Goal: Task Accomplishment & Management: Use online tool/utility

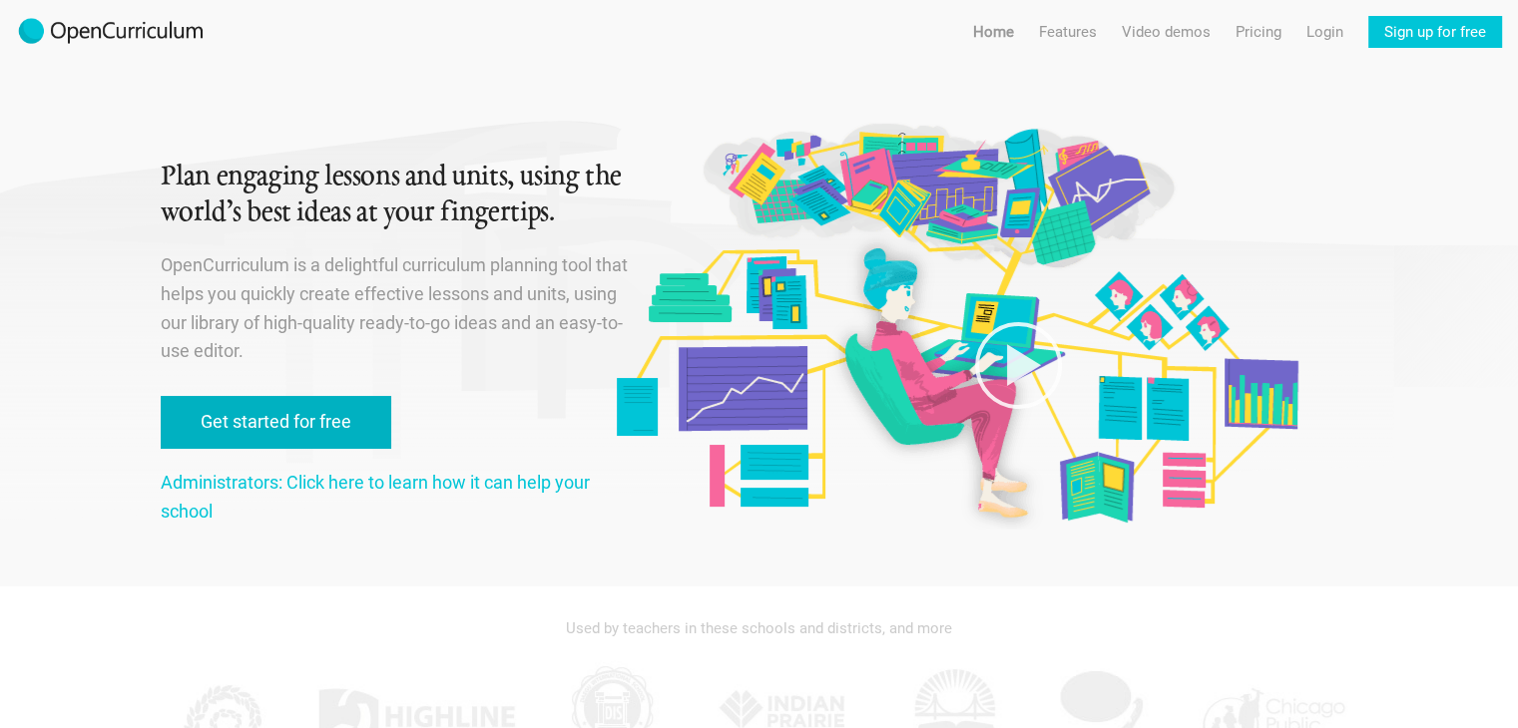
click at [272, 437] on link "Get started for free" at bounding box center [276, 422] width 230 height 53
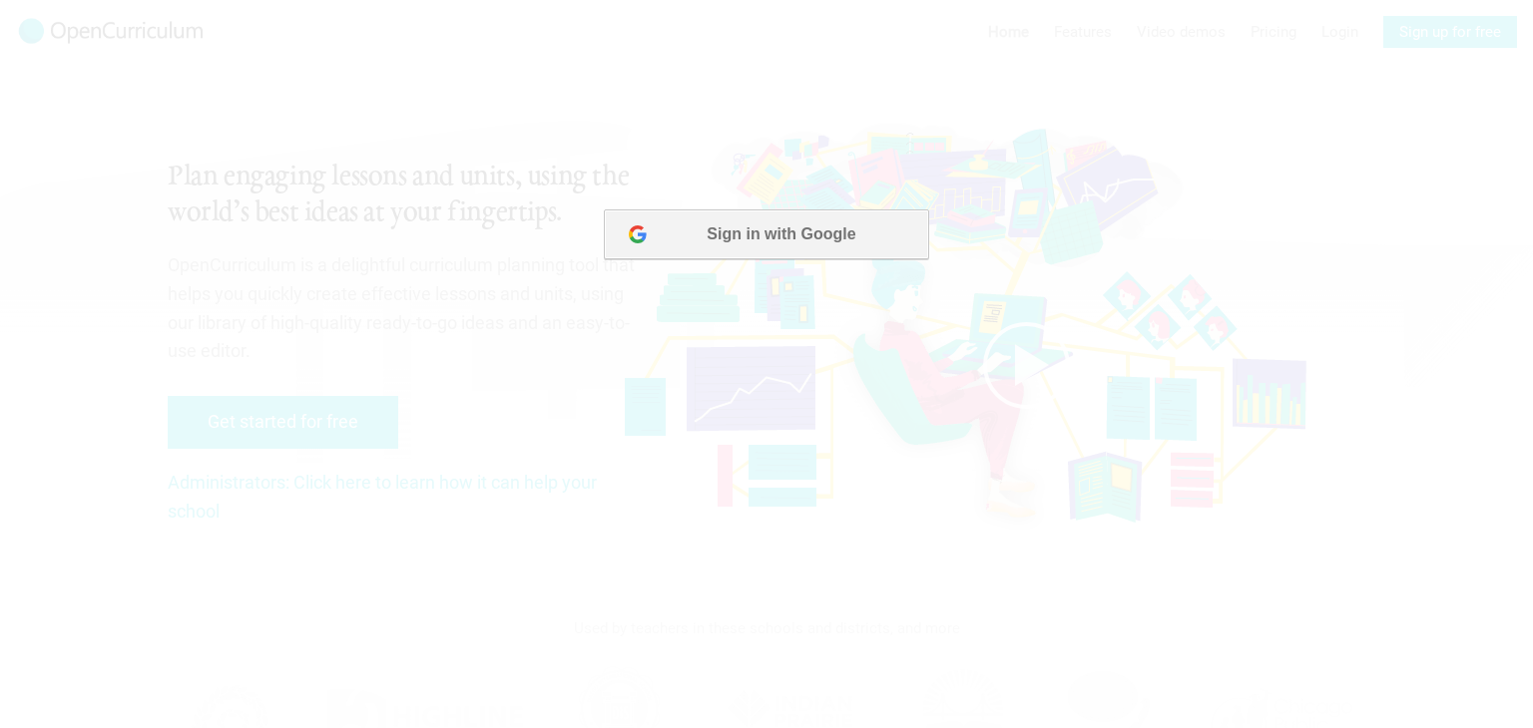
click at [694, 249] on button "Sign in with Google" at bounding box center [766, 235] width 324 height 50
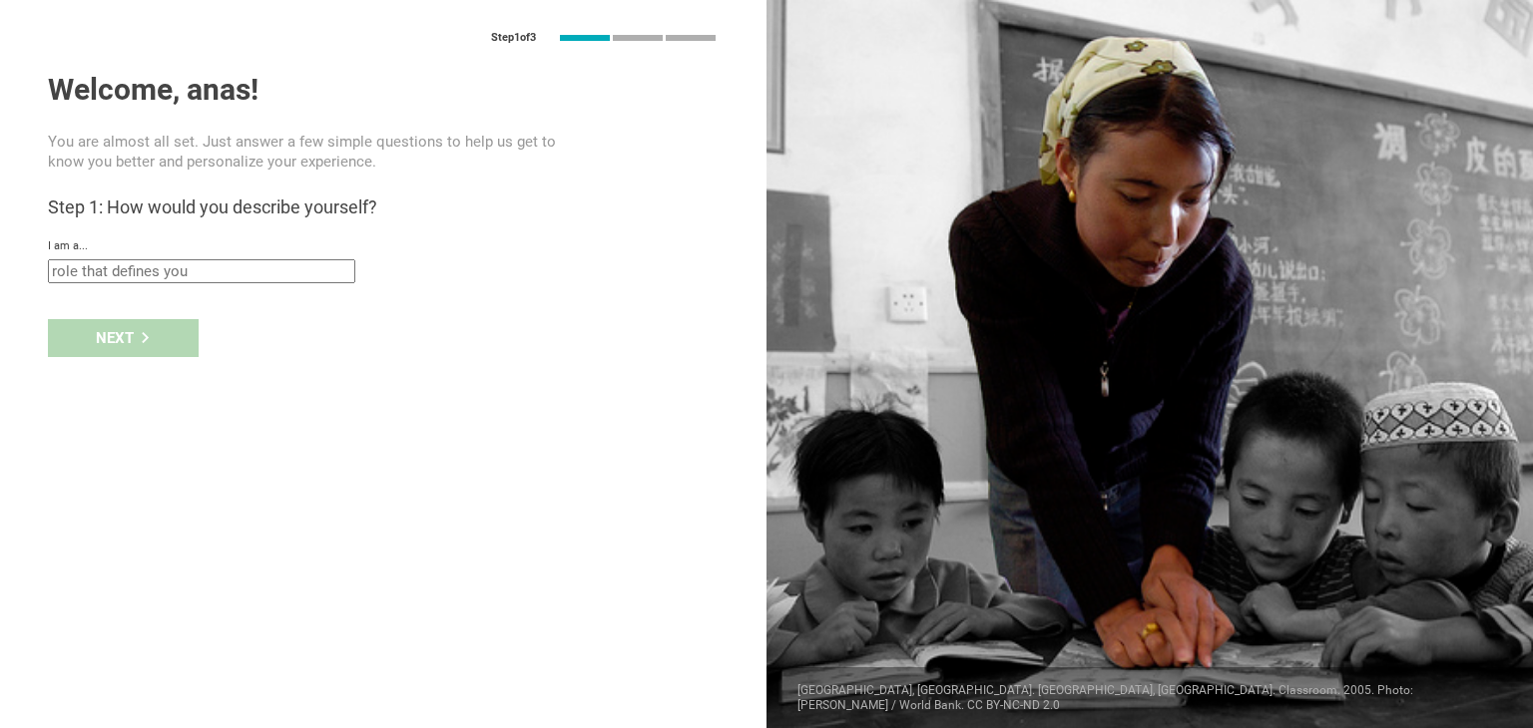
click at [221, 270] on input "text" at bounding box center [201, 271] width 307 height 24
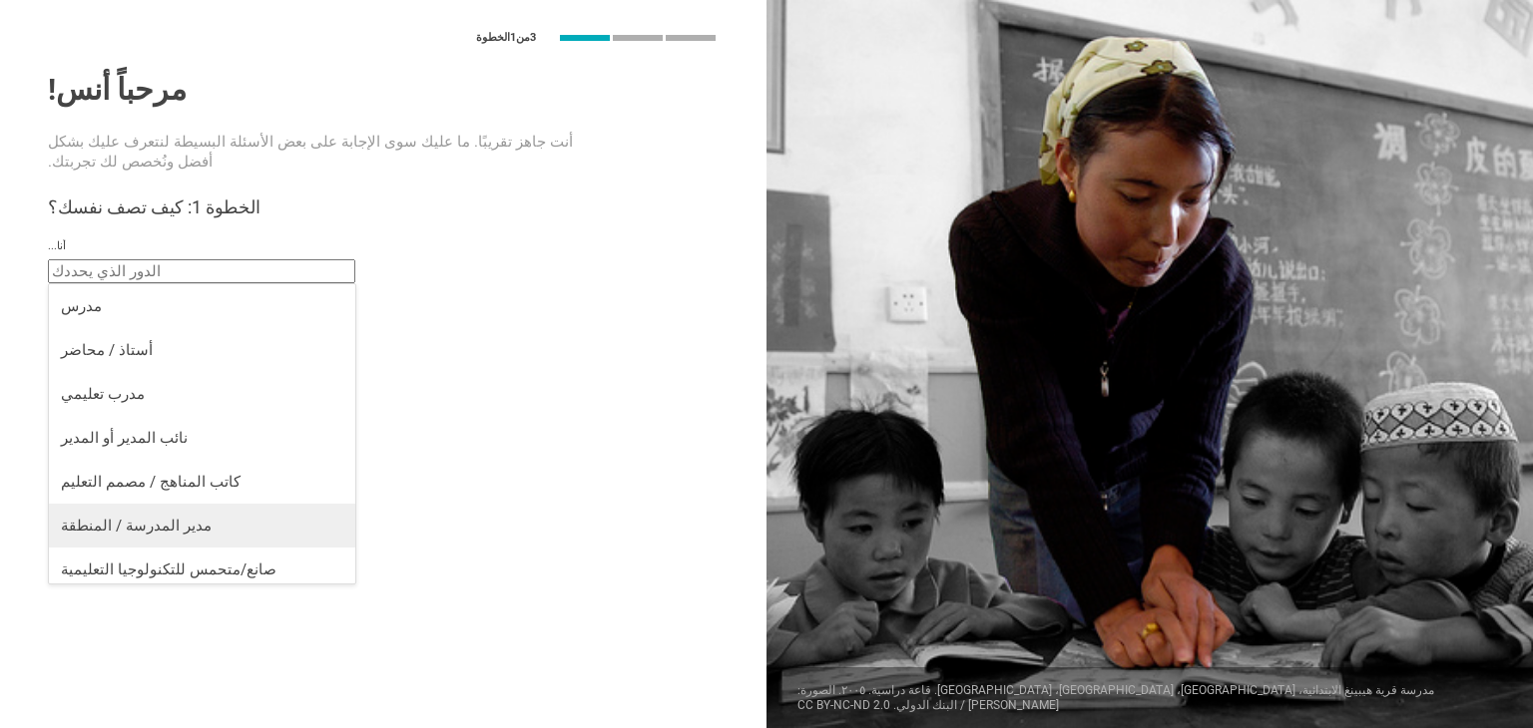
scroll to position [8, 0]
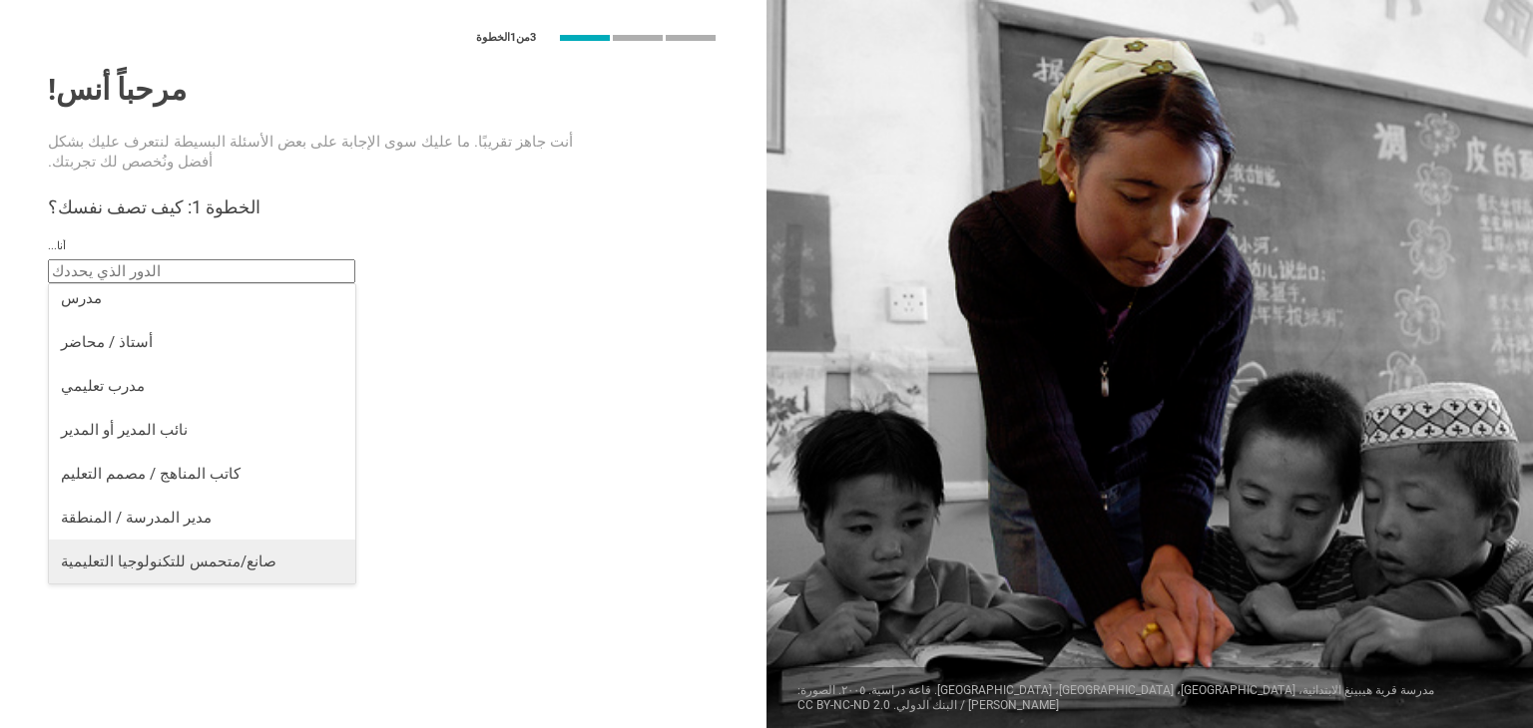
click at [205, 557] on font "صانع/متحمس للتكنولوجيا التعليمية" at bounding box center [169, 562] width 216 height 18
type input "EdTech maker / enthusiast"
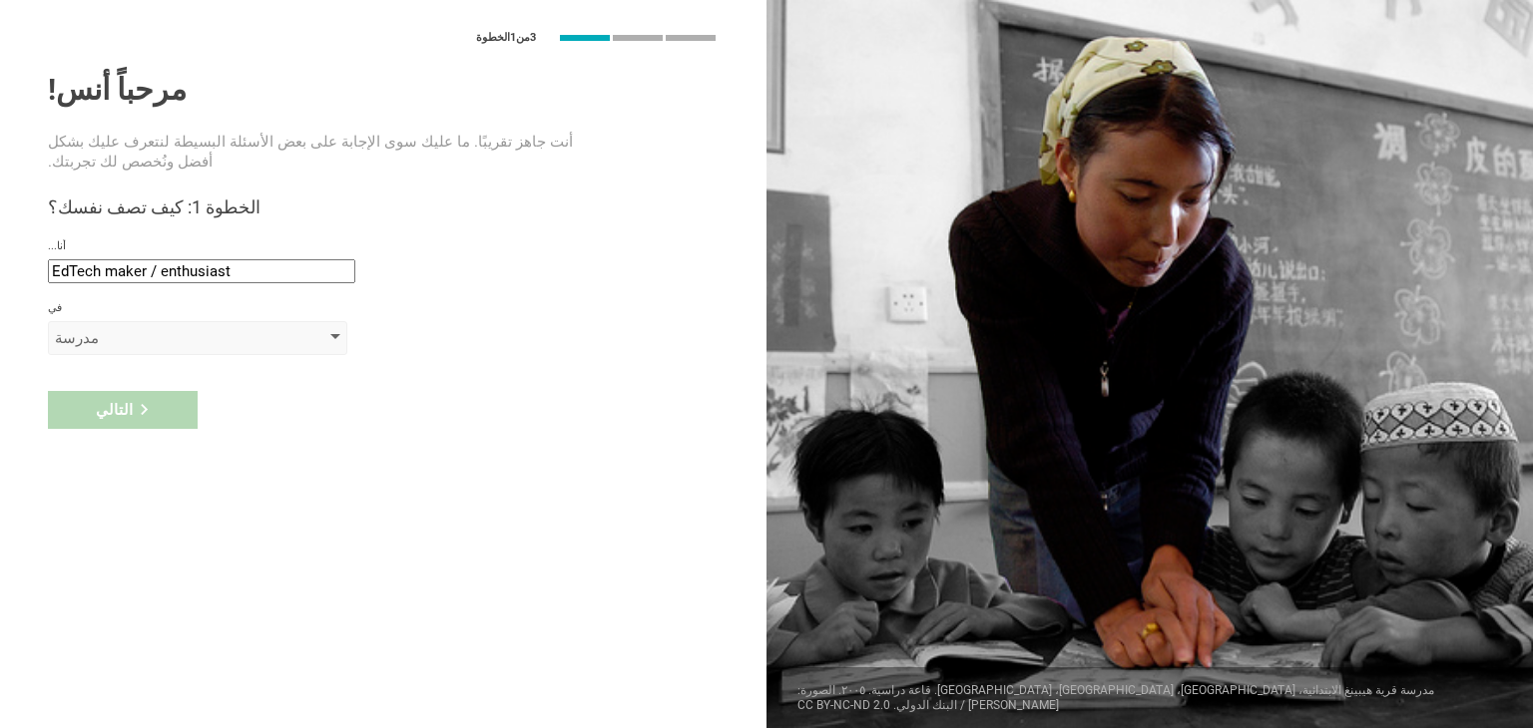
click at [142, 331] on div "مدرسة" at bounding box center [169, 338] width 228 height 20
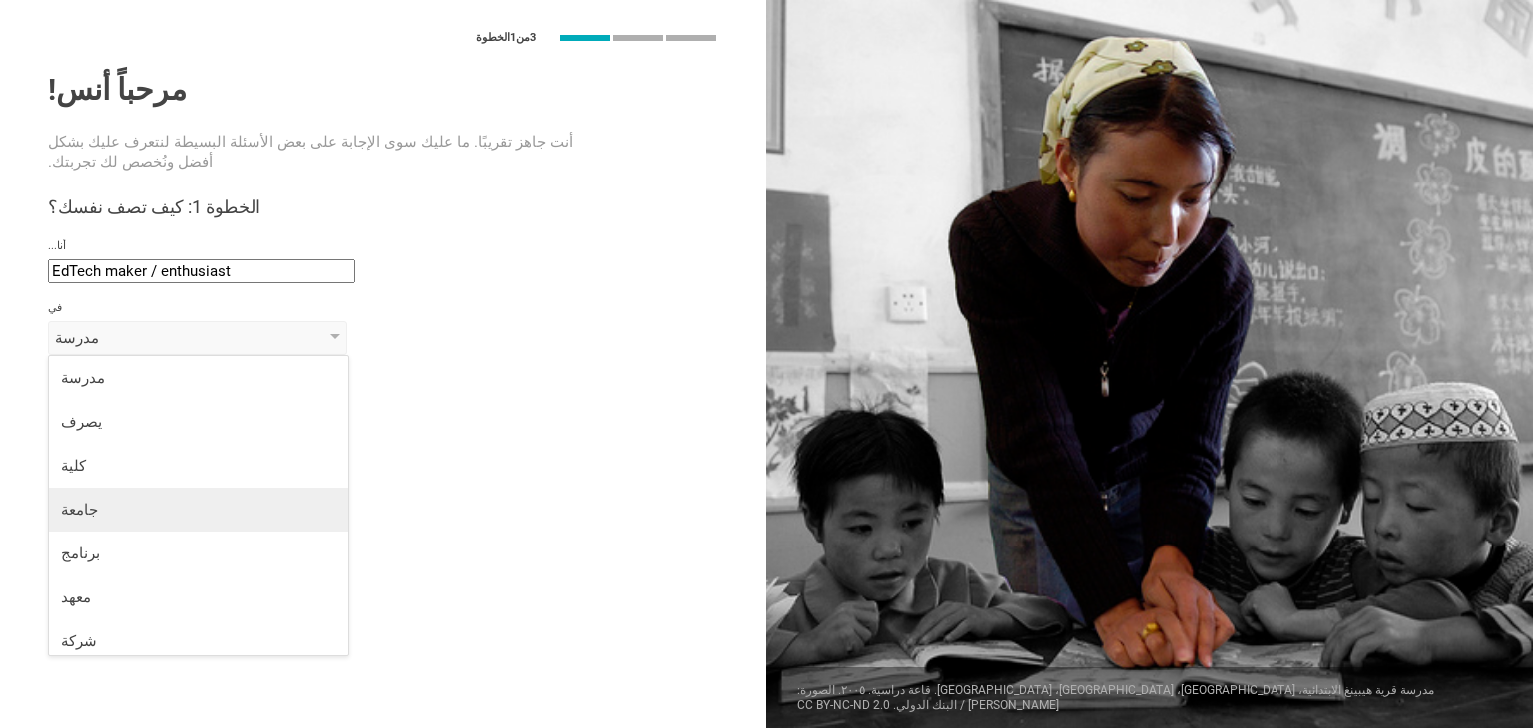
click at [192, 506] on div "جامعة" at bounding box center [198, 510] width 275 height 20
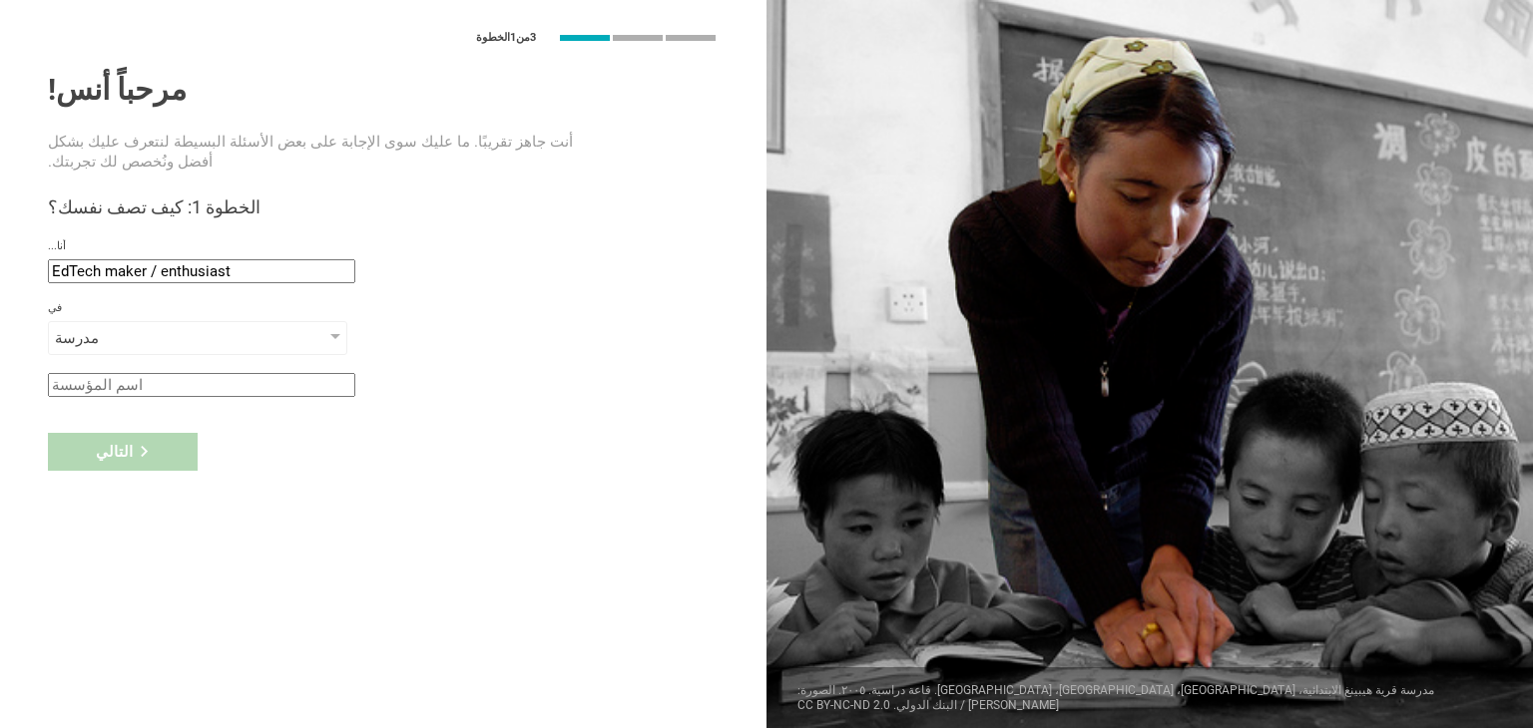
click at [142, 428] on div "التالي" at bounding box center [383, 452] width 766 height 62
click at [152, 379] on input "text" at bounding box center [201, 385] width 307 height 24
click at [251, 380] on input "text" at bounding box center [201, 385] width 307 height 24
type input "ٌ"
type input "RAHHAL"
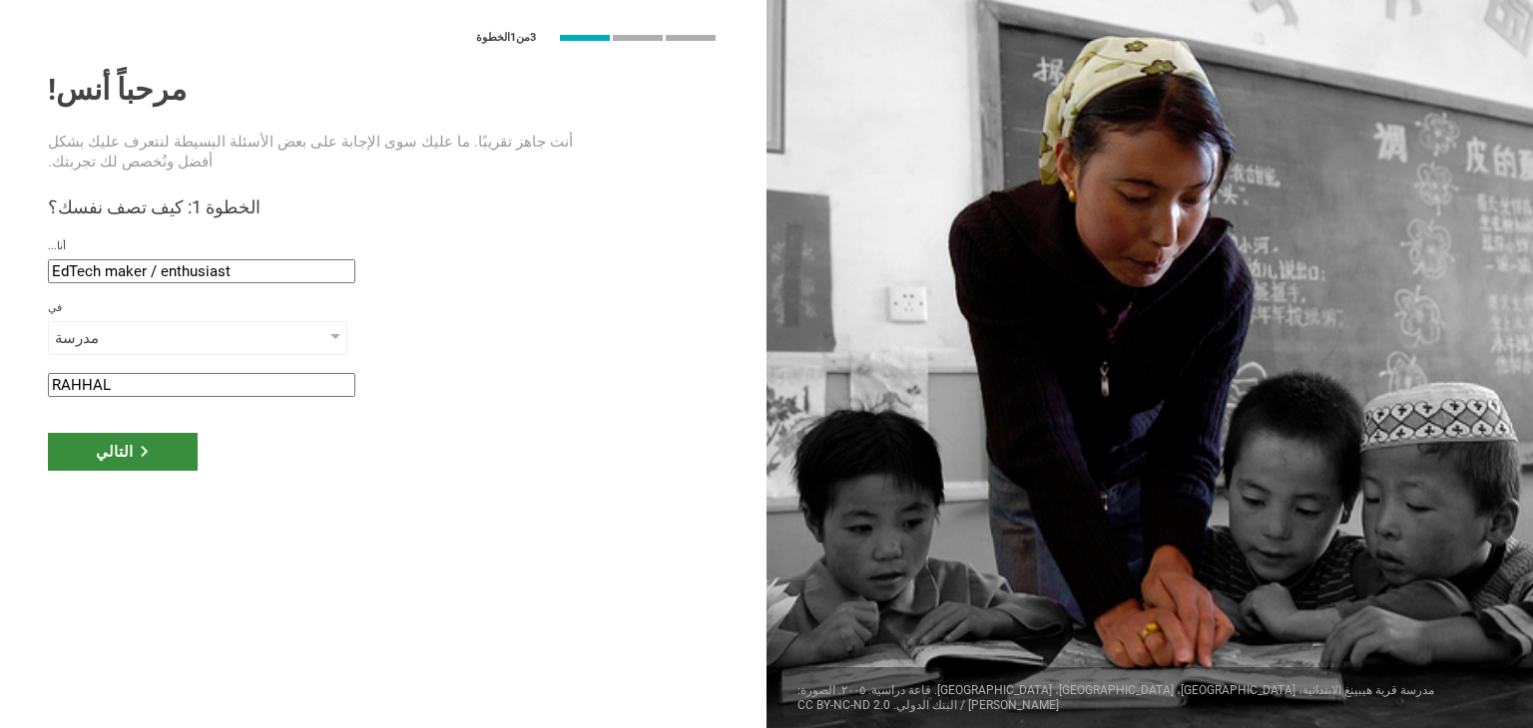
click at [164, 452] on div "التالي" at bounding box center [123, 452] width 150 height 38
type input "[GEOGRAPHIC_DATA], [GEOGRAPHIC_DATA]"
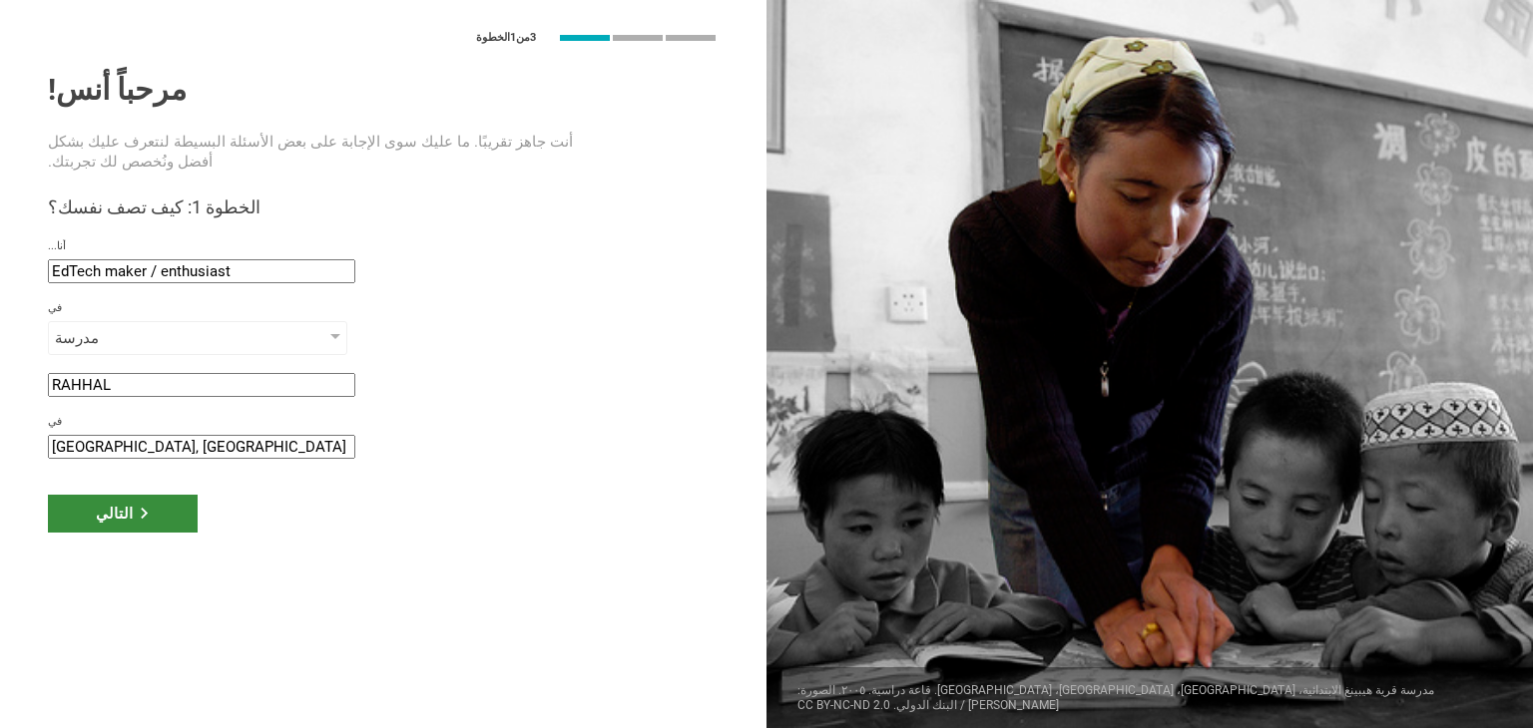
click at [139, 508] on icon at bounding box center [144, 513] width 11 height 11
click at [124, 522] on div "التالي" at bounding box center [123, 514] width 150 height 38
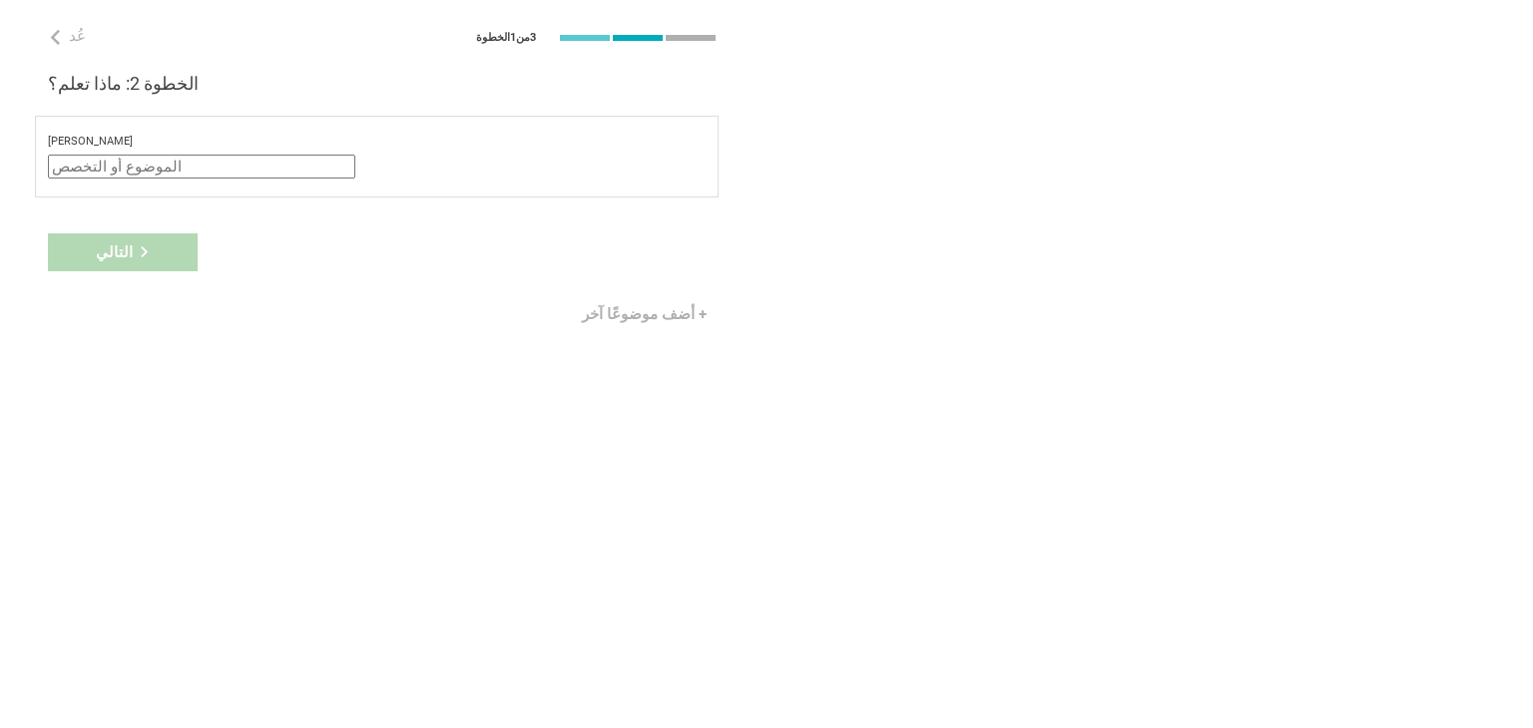
click at [115, 165] on input "text" at bounding box center [201, 167] width 307 height 24
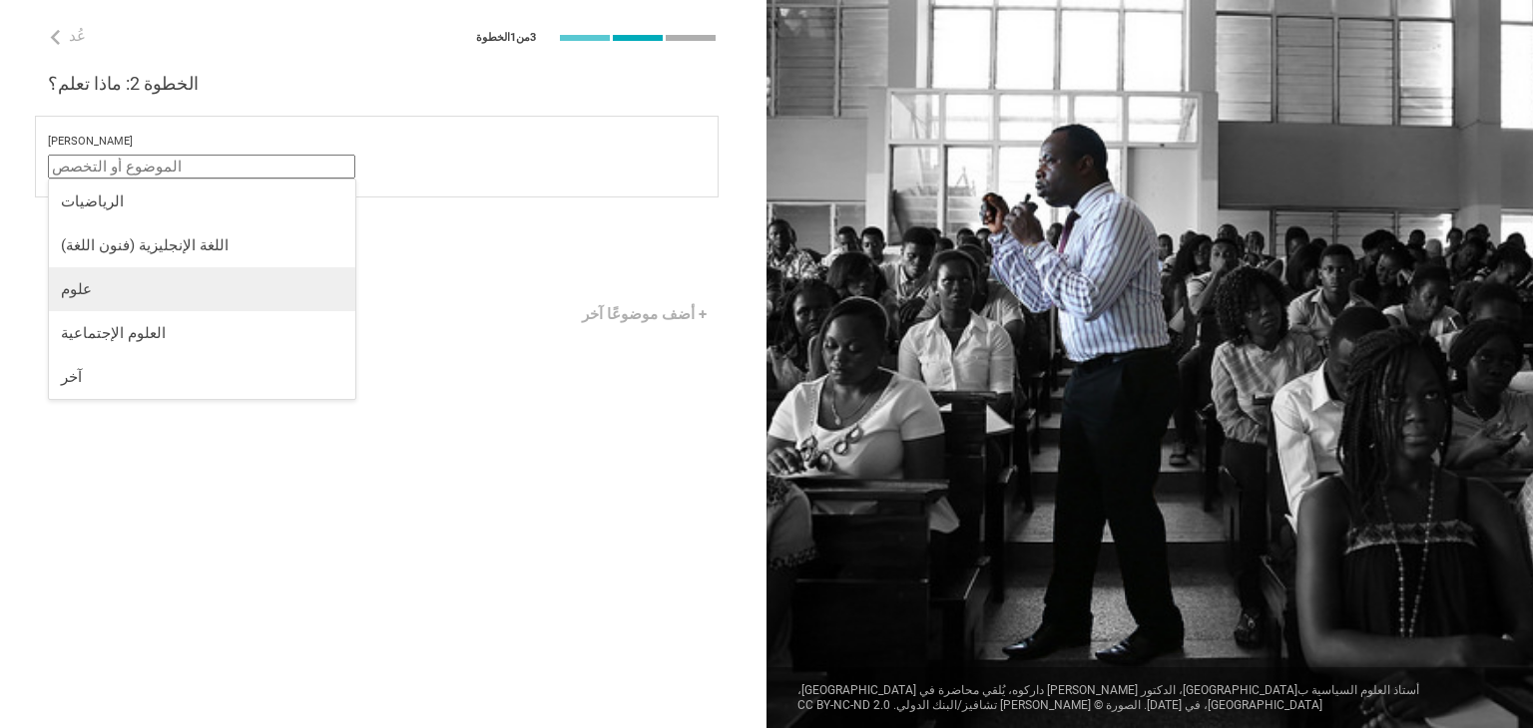
click at [140, 287] on div "علوم" at bounding box center [202, 289] width 282 height 20
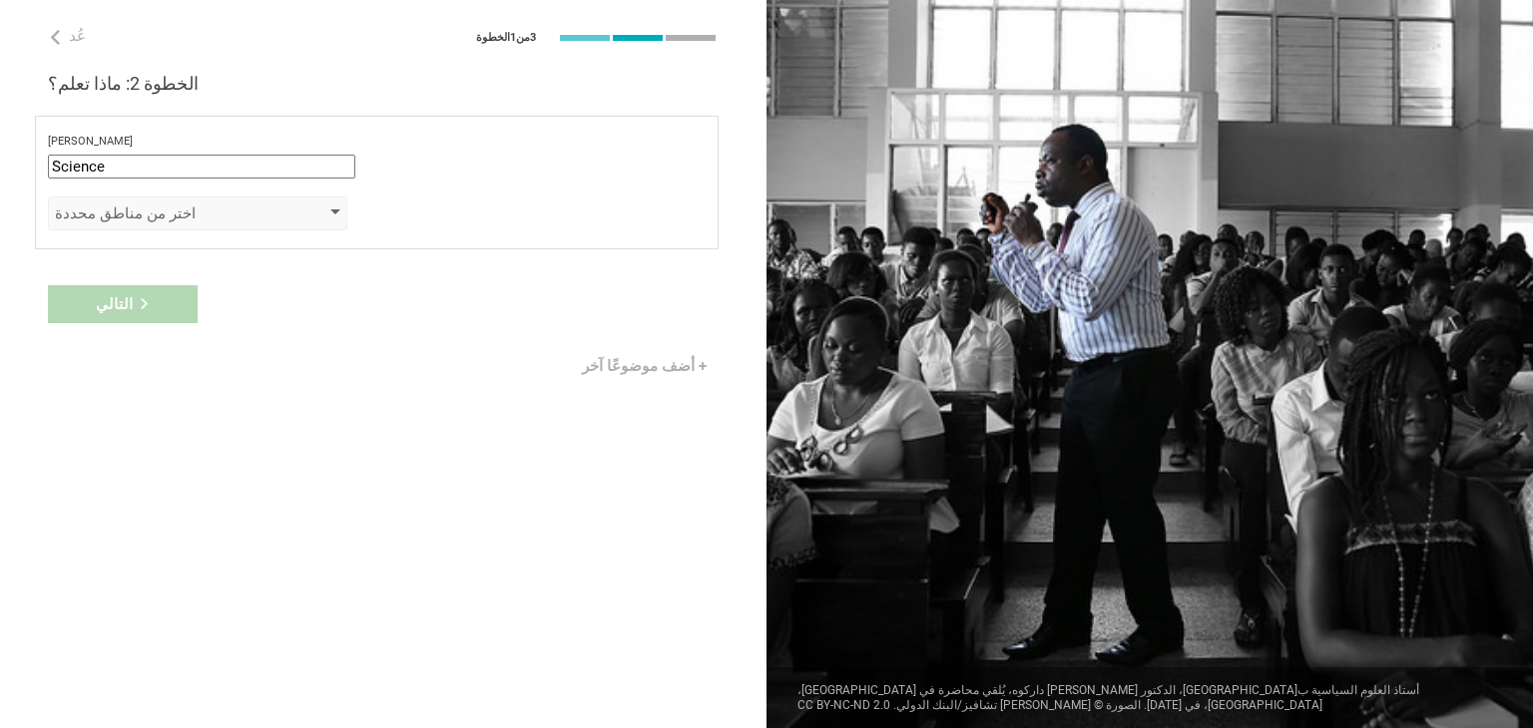
click at [155, 225] on div "اختر من مناطق محددة" at bounding box center [197, 214] width 299 height 34
click at [150, 177] on input "Science" at bounding box center [201, 167] width 307 height 24
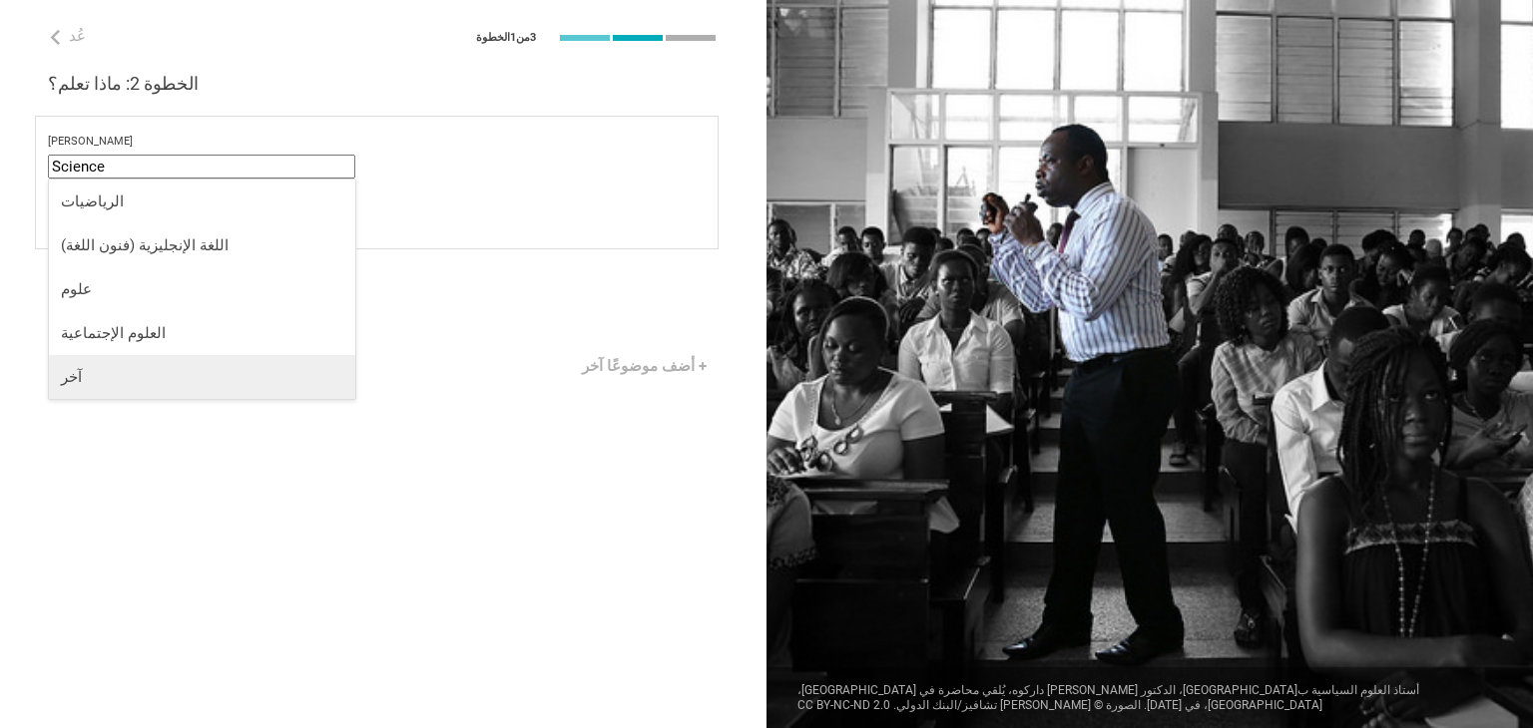
click at [109, 367] on div "آخر" at bounding box center [202, 377] width 282 height 20
type input "Other"
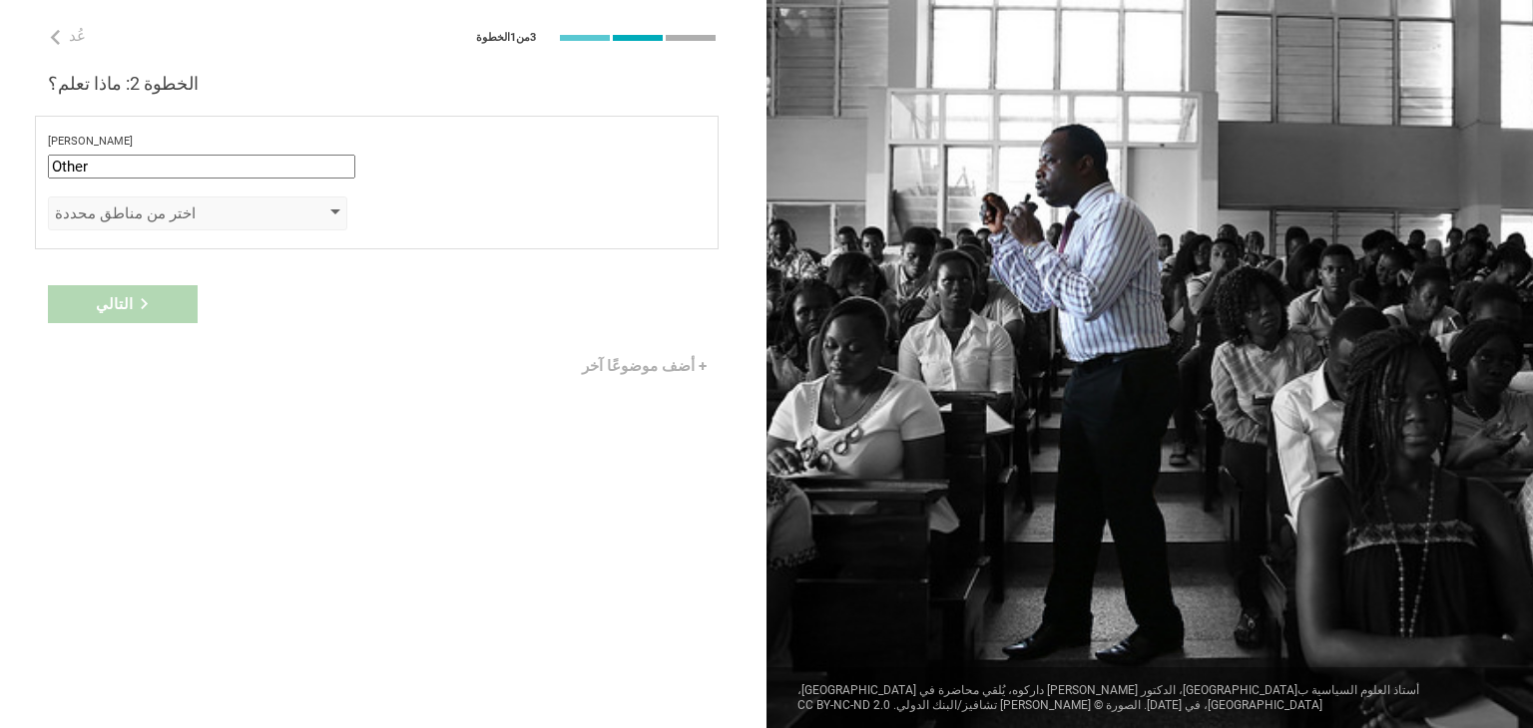
click at [117, 224] on div "اختر من مناطق محددة" at bounding box center [197, 214] width 299 height 34
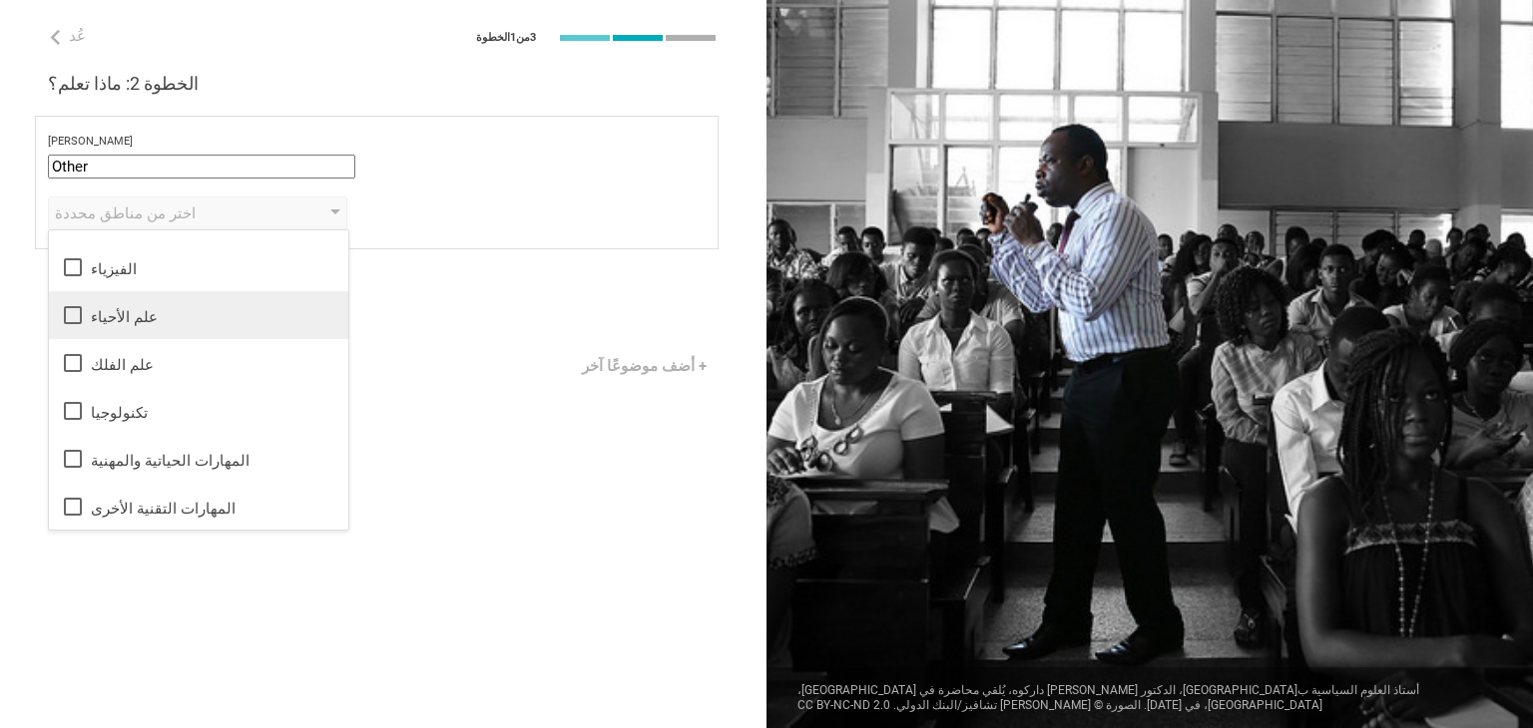
scroll to position [36, 0]
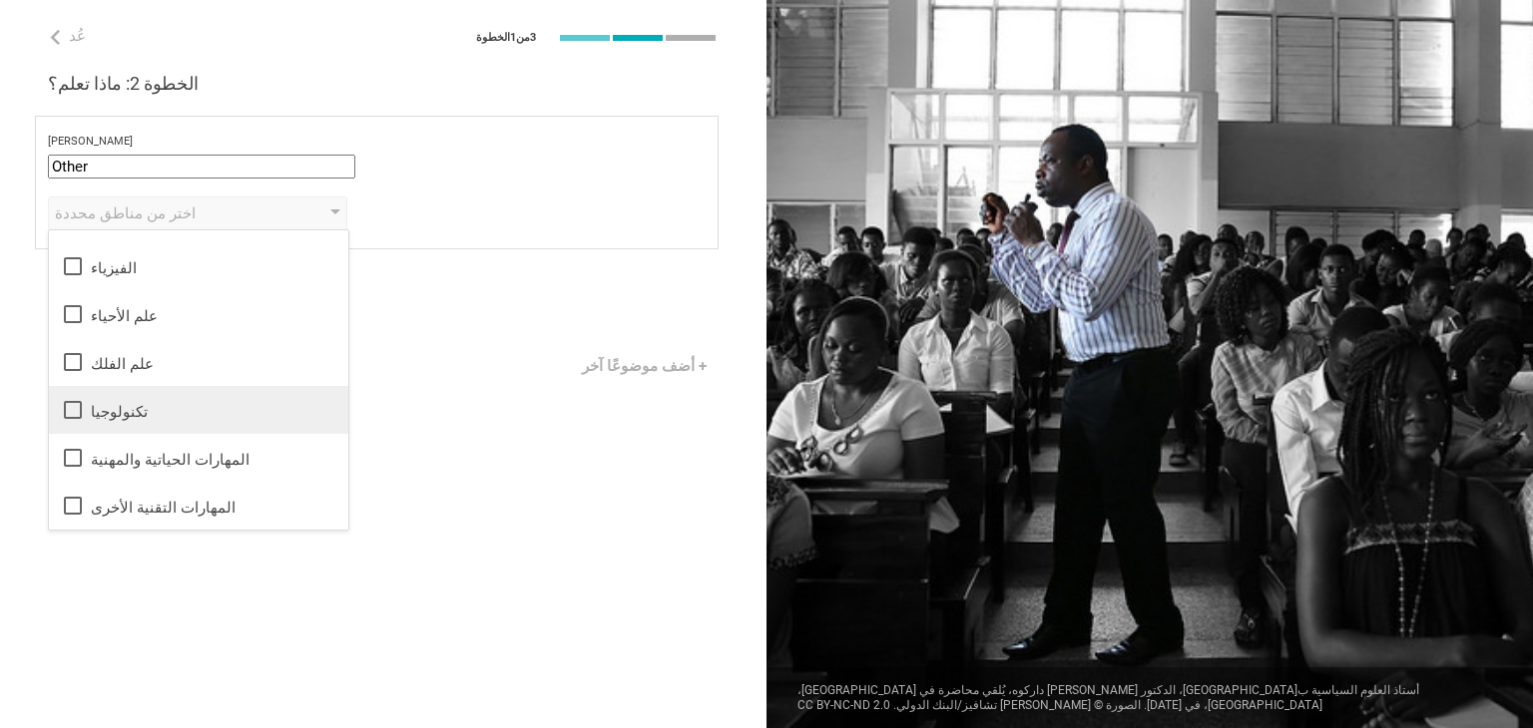
click at [183, 408] on div "تكنولوجيا" at bounding box center [198, 410] width 275 height 24
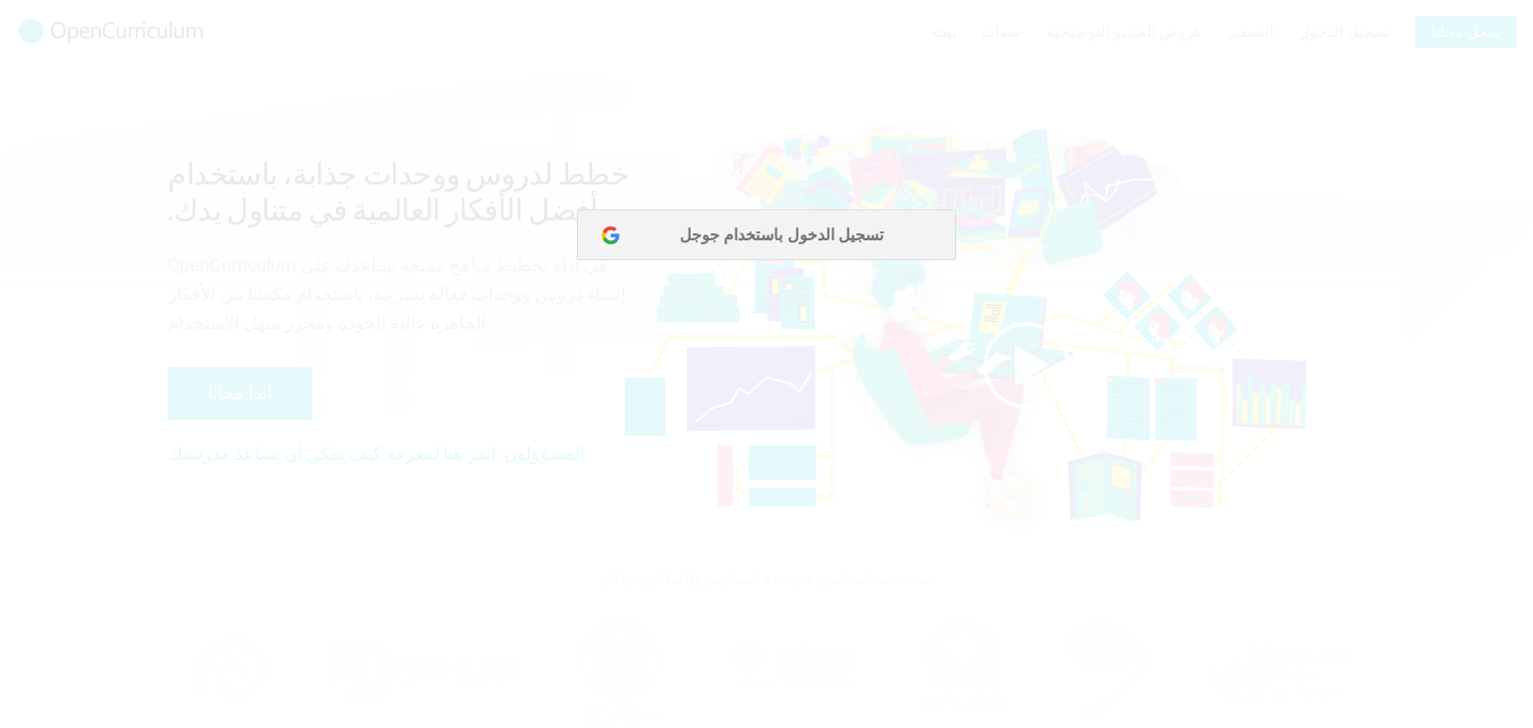
click at [746, 237] on div at bounding box center [766, 364] width 1533 height 728
click at [683, 235] on div at bounding box center [766, 364] width 1533 height 728
click at [782, 231] on div at bounding box center [766, 364] width 1533 height 728
click at [741, 236] on div at bounding box center [766, 364] width 1533 height 728
click at [734, 234] on div at bounding box center [766, 364] width 1533 height 728
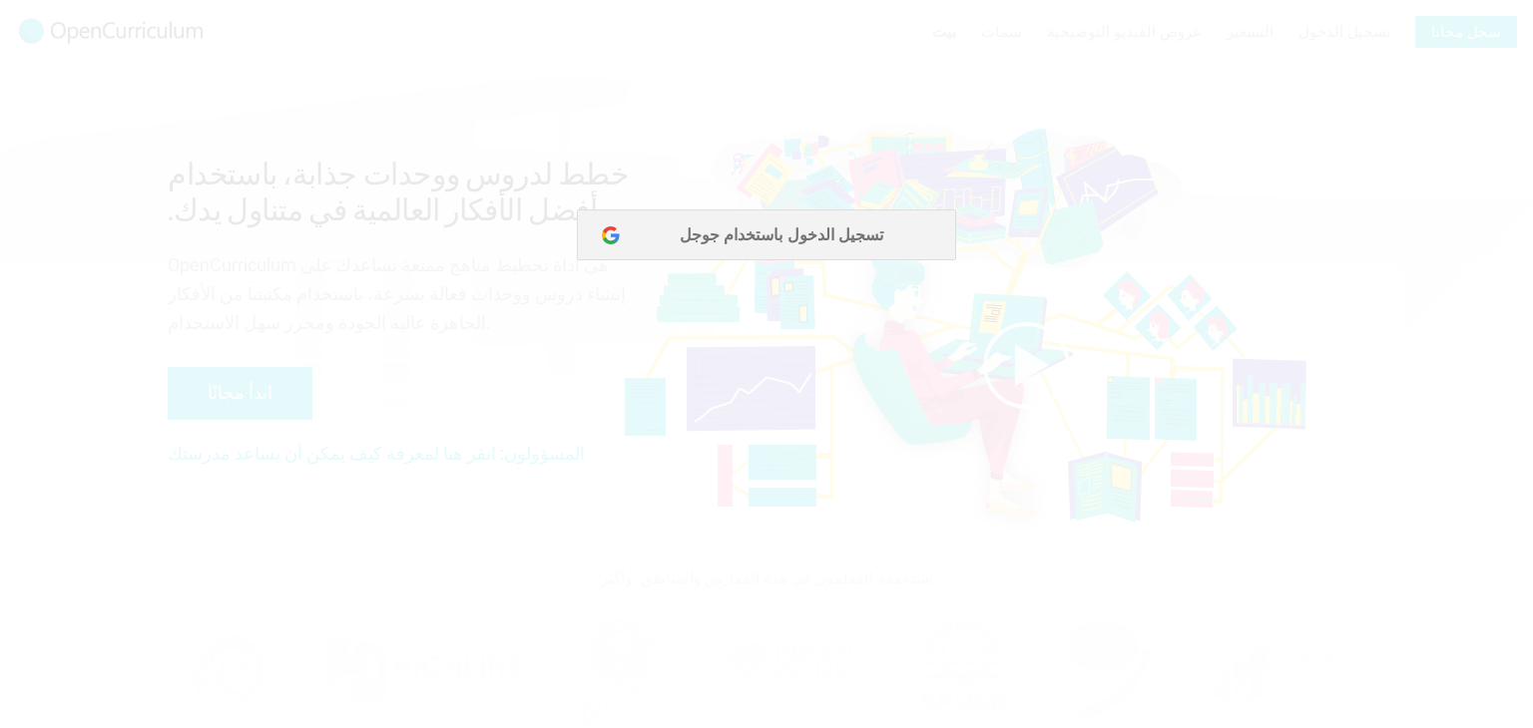
click at [740, 235] on div at bounding box center [766, 364] width 1533 height 728
click at [811, 238] on div at bounding box center [766, 364] width 1533 height 728
click at [739, 417] on div at bounding box center [766, 364] width 1533 height 728
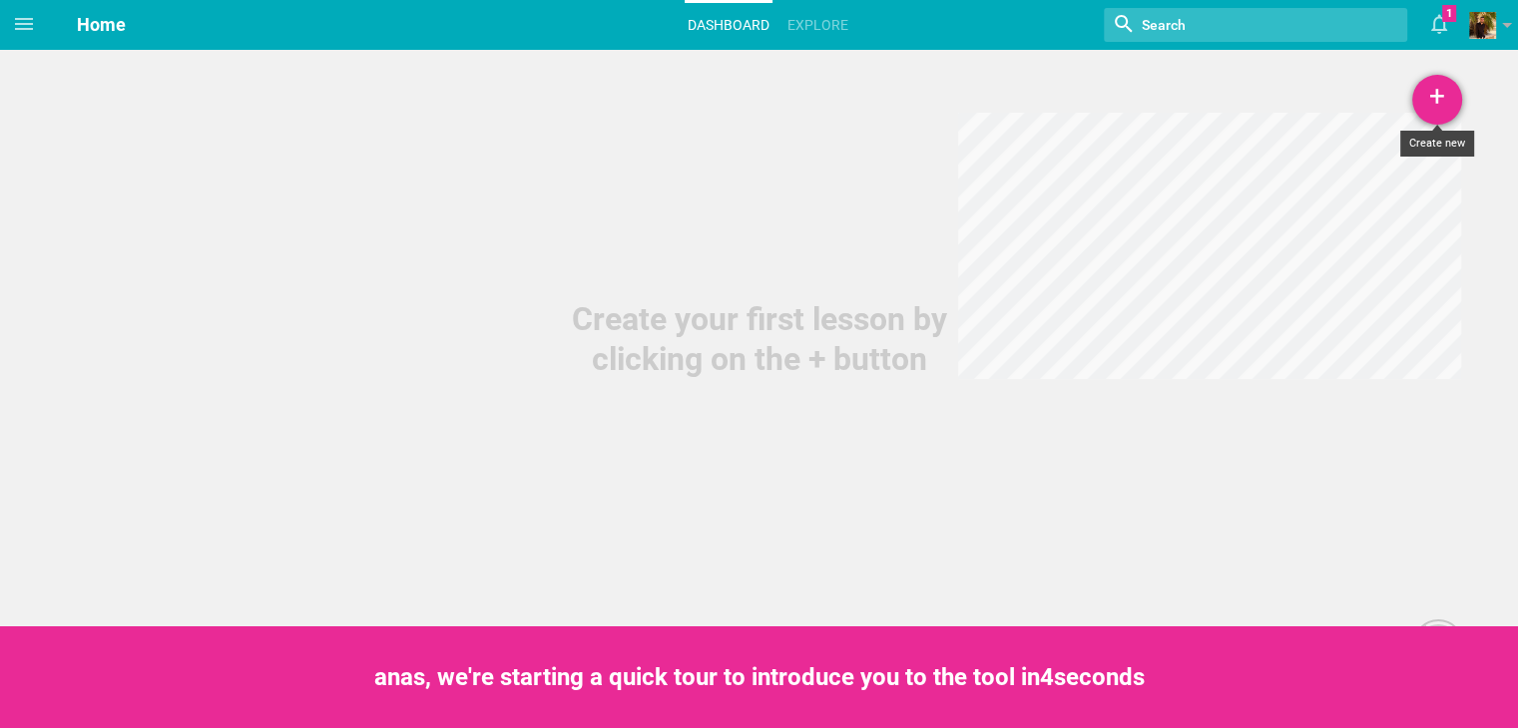
click at [1435, 109] on div "+" at bounding box center [1437, 100] width 50 height 50
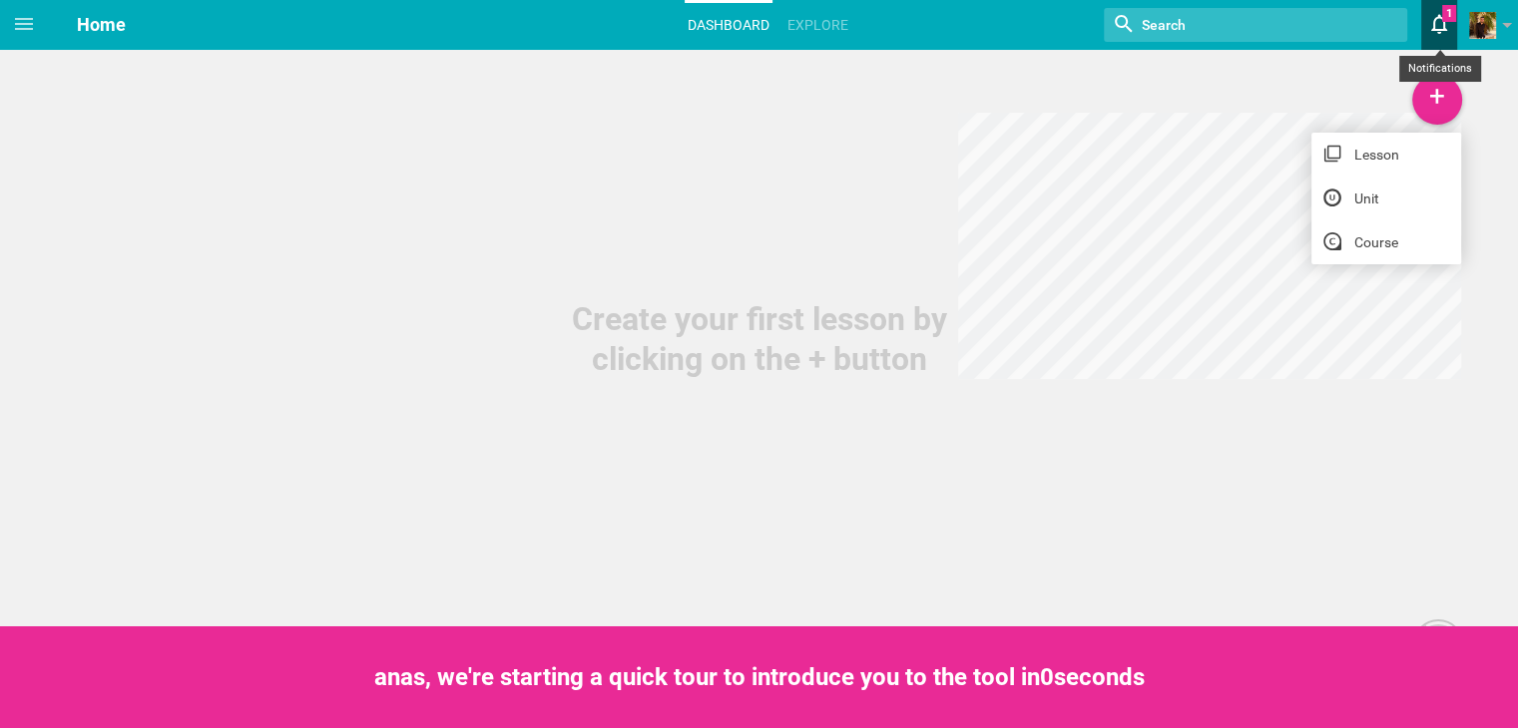
click at [1449, 12] on icon at bounding box center [1439, 24] width 36 height 48
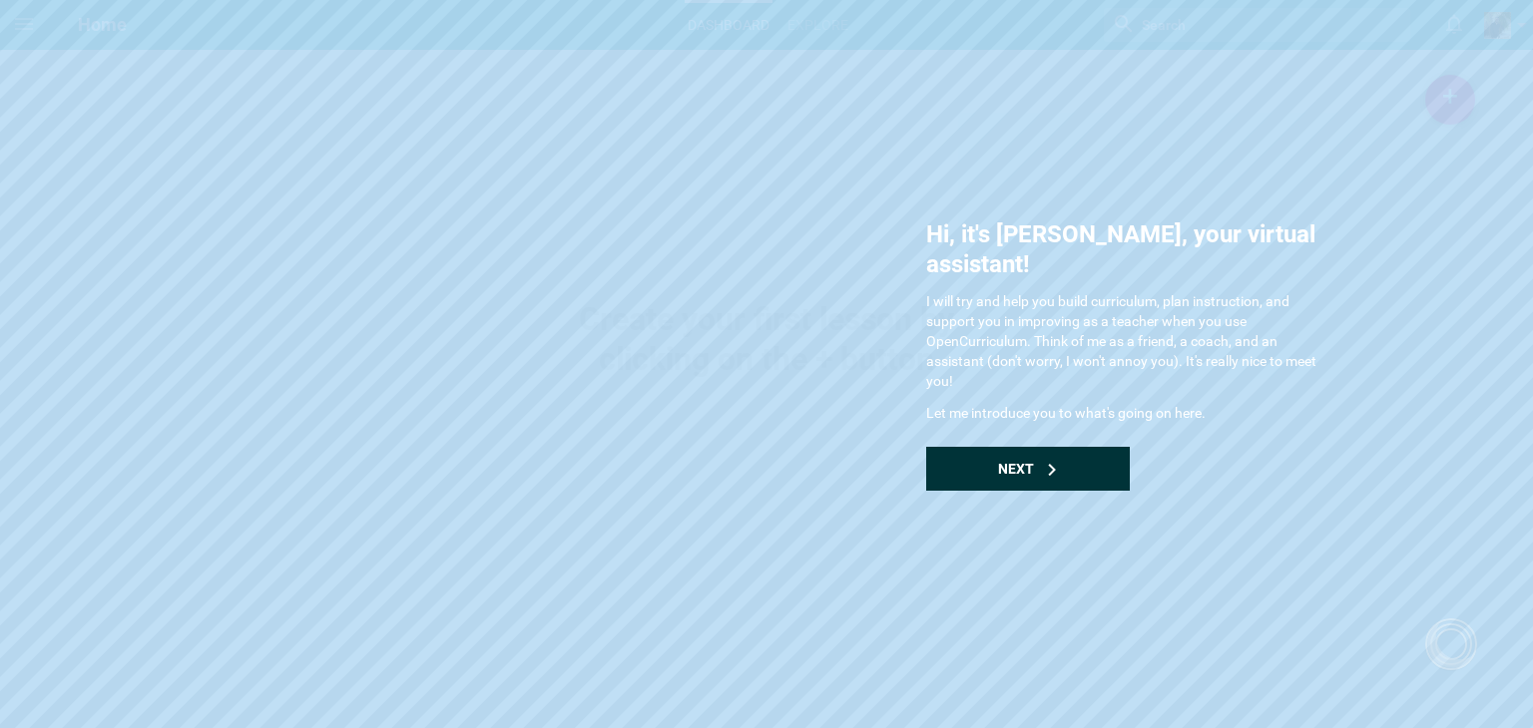
click at [1088, 449] on div "Next" at bounding box center [1028, 469] width 204 height 44
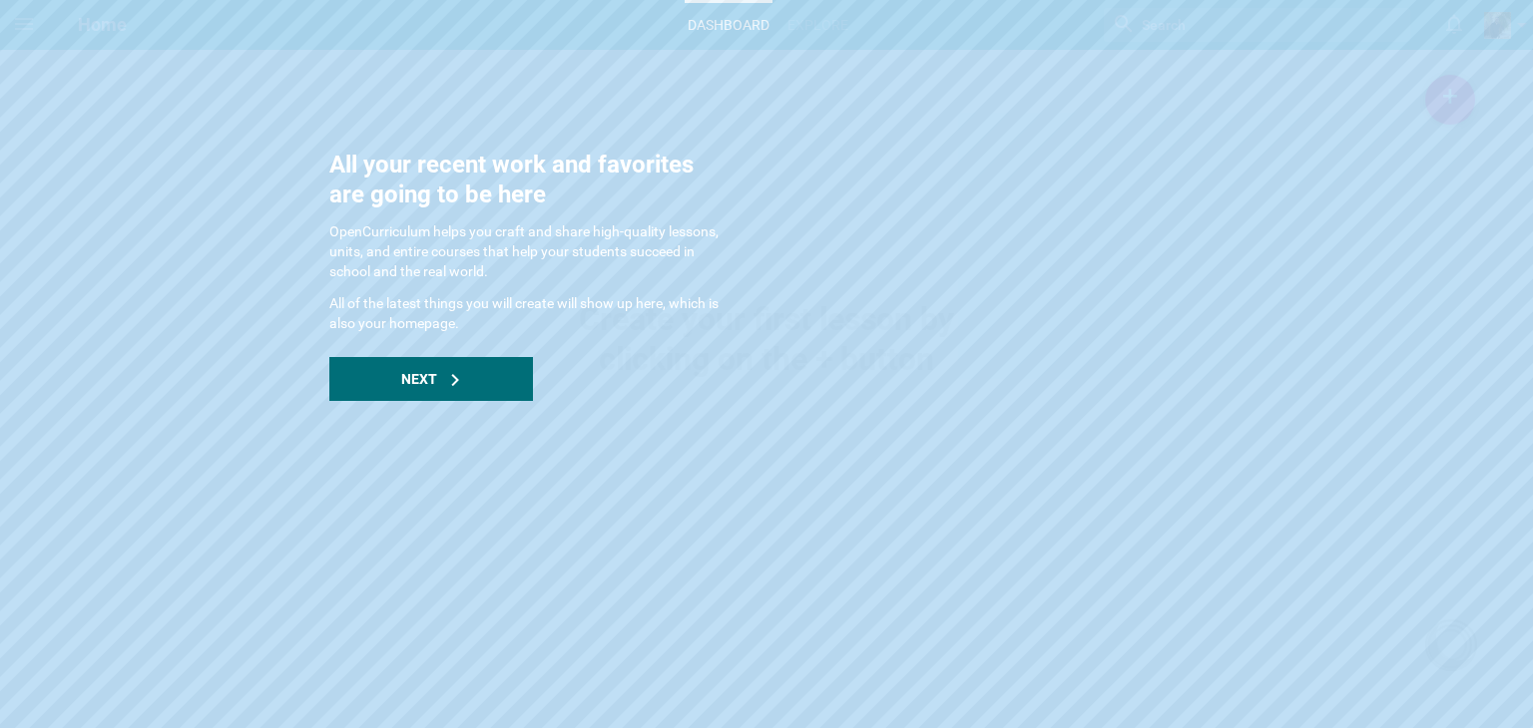
click at [484, 340] on div "All your recent work and favorites are going to be here OpenCurriculum helps yo…" at bounding box center [528, 275] width 399 height 251
click at [479, 382] on div "Next" at bounding box center [431, 379] width 204 height 44
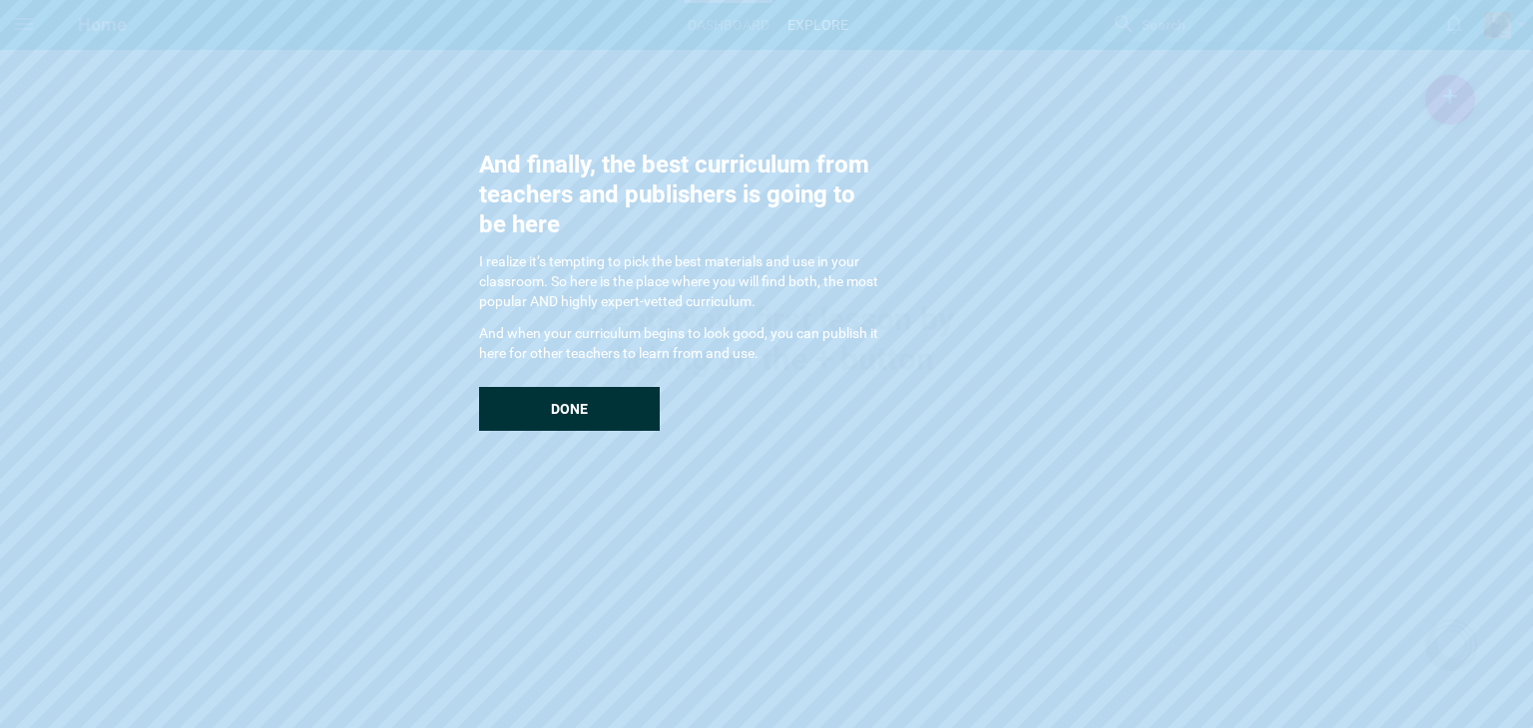
click at [534, 402] on div "Done" at bounding box center [569, 409] width 181 height 44
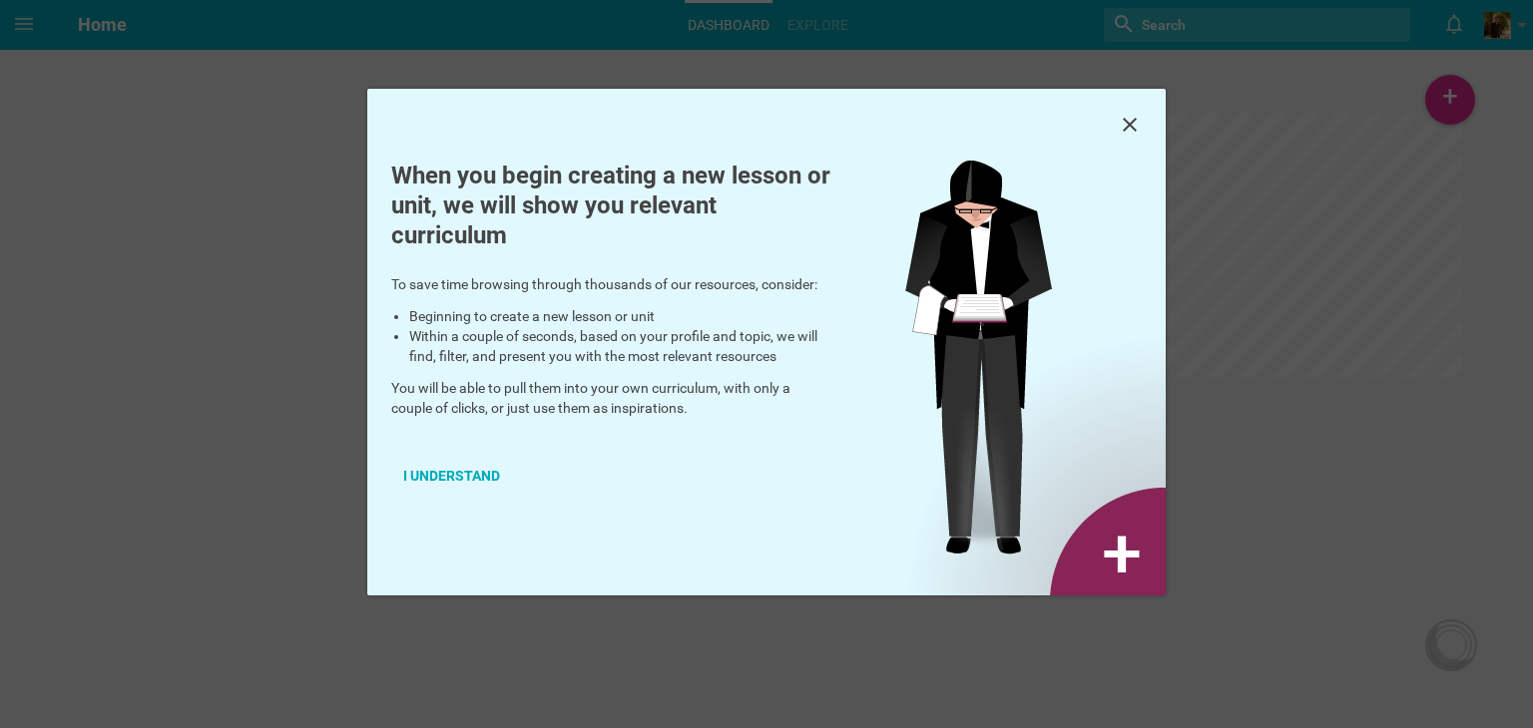
click at [1135, 116] on icon at bounding box center [1130, 125] width 24 height 24
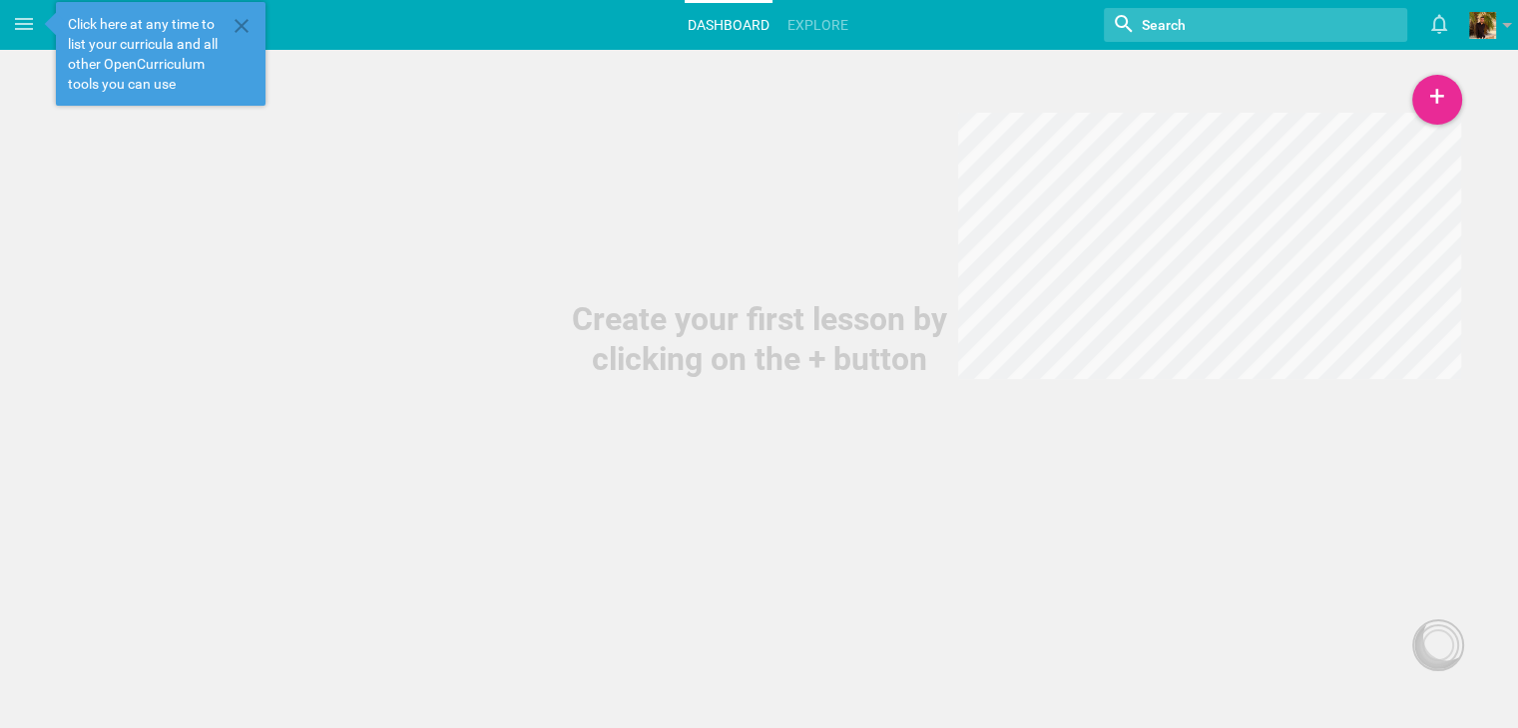
click at [726, 352] on div "Create your first lesson by clicking on the + button" at bounding box center [759, 339] width 399 height 80
click at [1424, 108] on div "+" at bounding box center [1437, 100] width 50 height 50
click at [1369, 149] on link "Lesson" at bounding box center [1386, 155] width 150 height 44
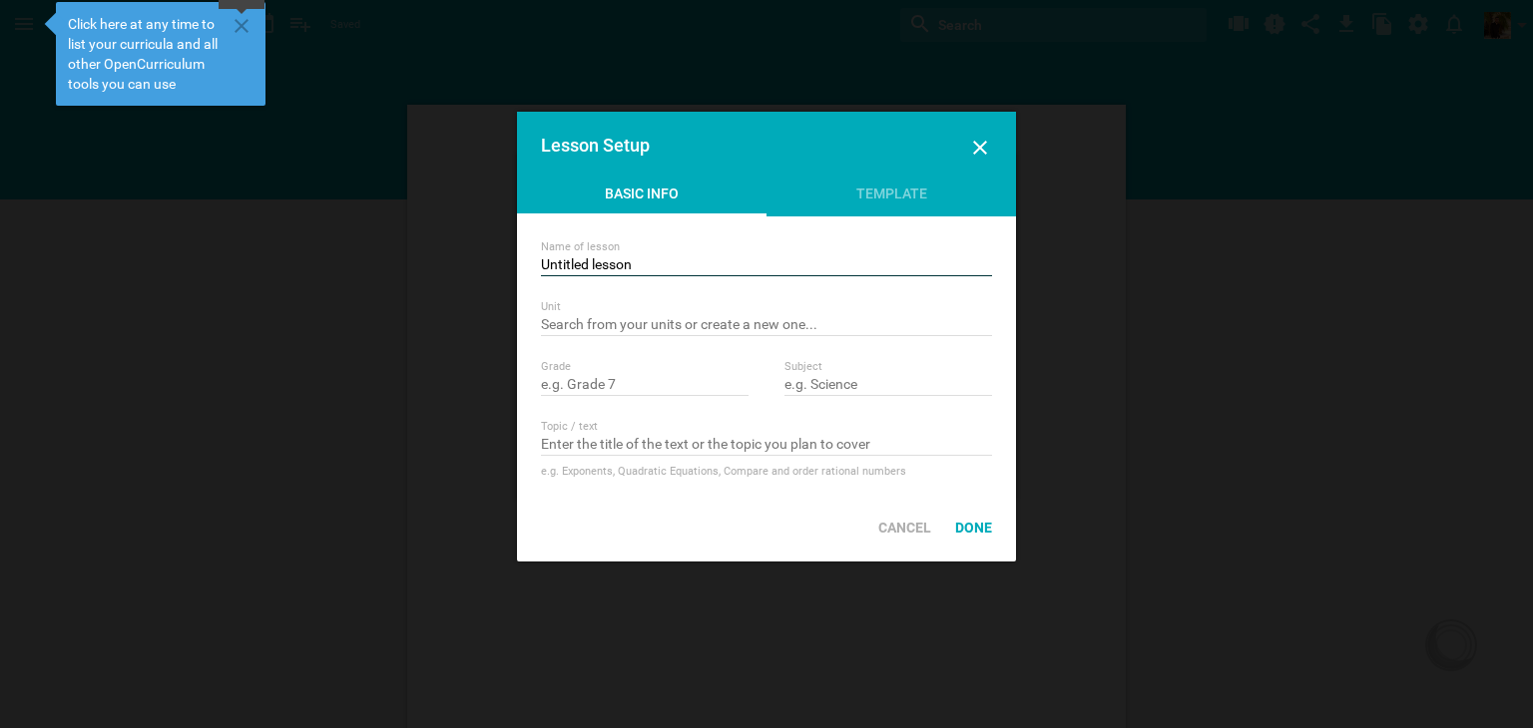
click at [252, 21] on div "Click here at any time to list your curricula and all other OpenCurriculum tool…" at bounding box center [161, 54] width 210 height 104
click at [241, 21] on icon at bounding box center [241, 26] width 24 height 24
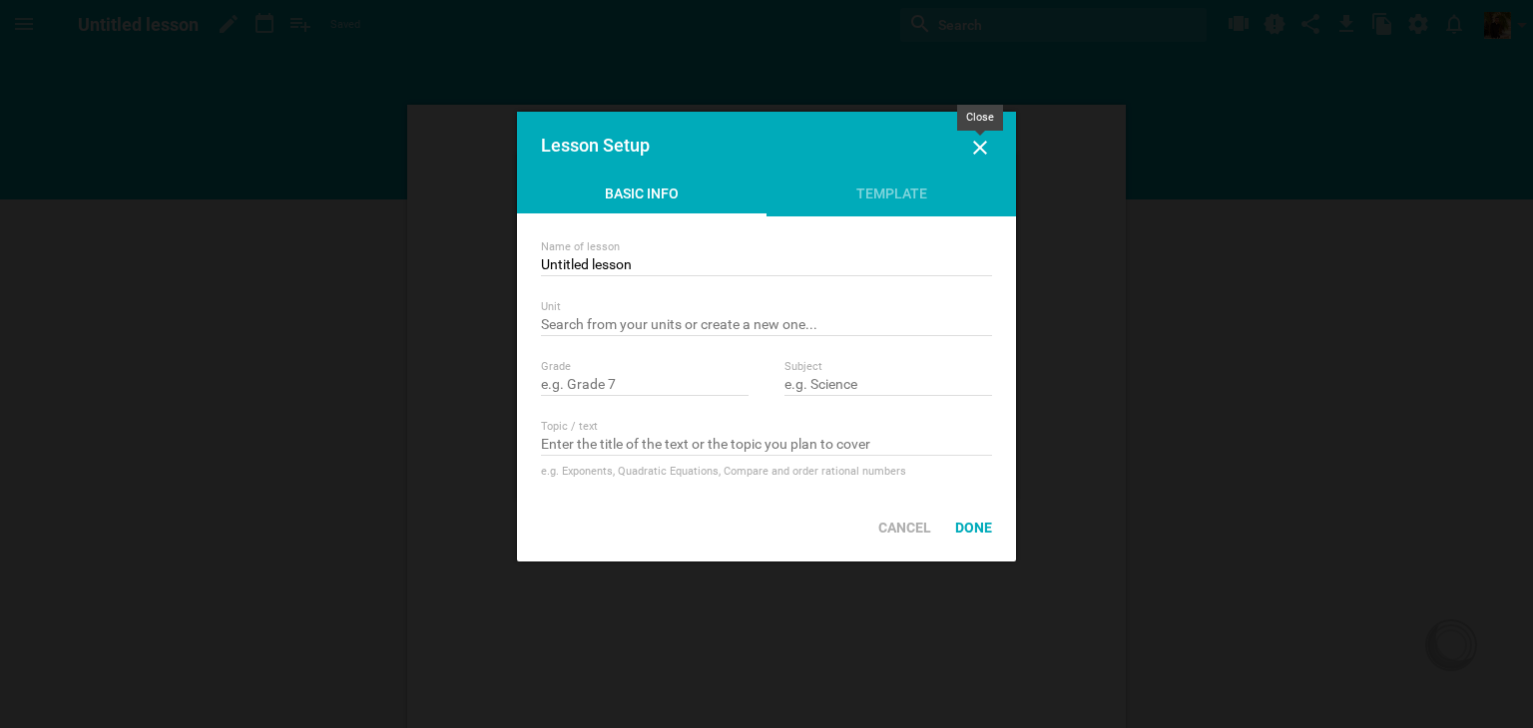
click at [986, 147] on icon at bounding box center [980, 148] width 24 height 24
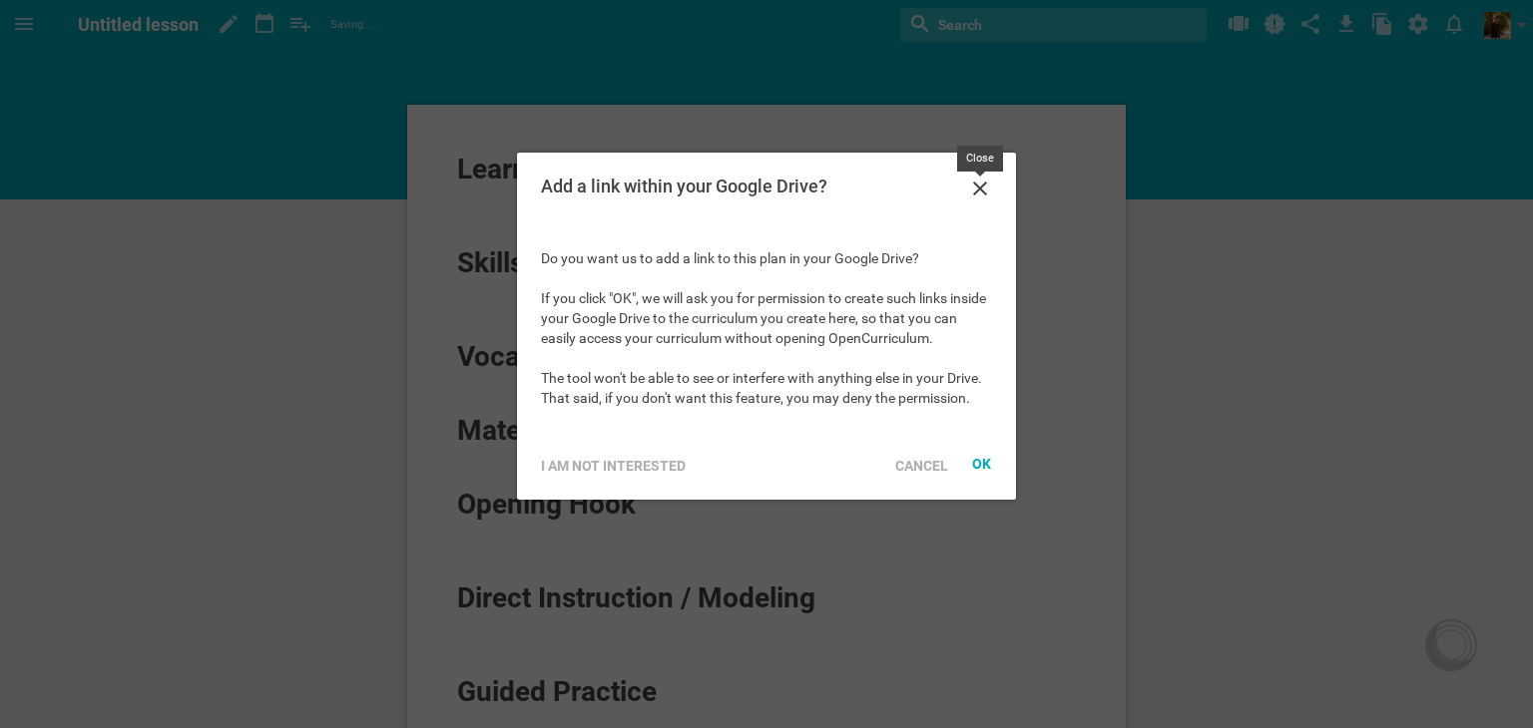
click at [986, 189] on icon at bounding box center [980, 189] width 24 height 24
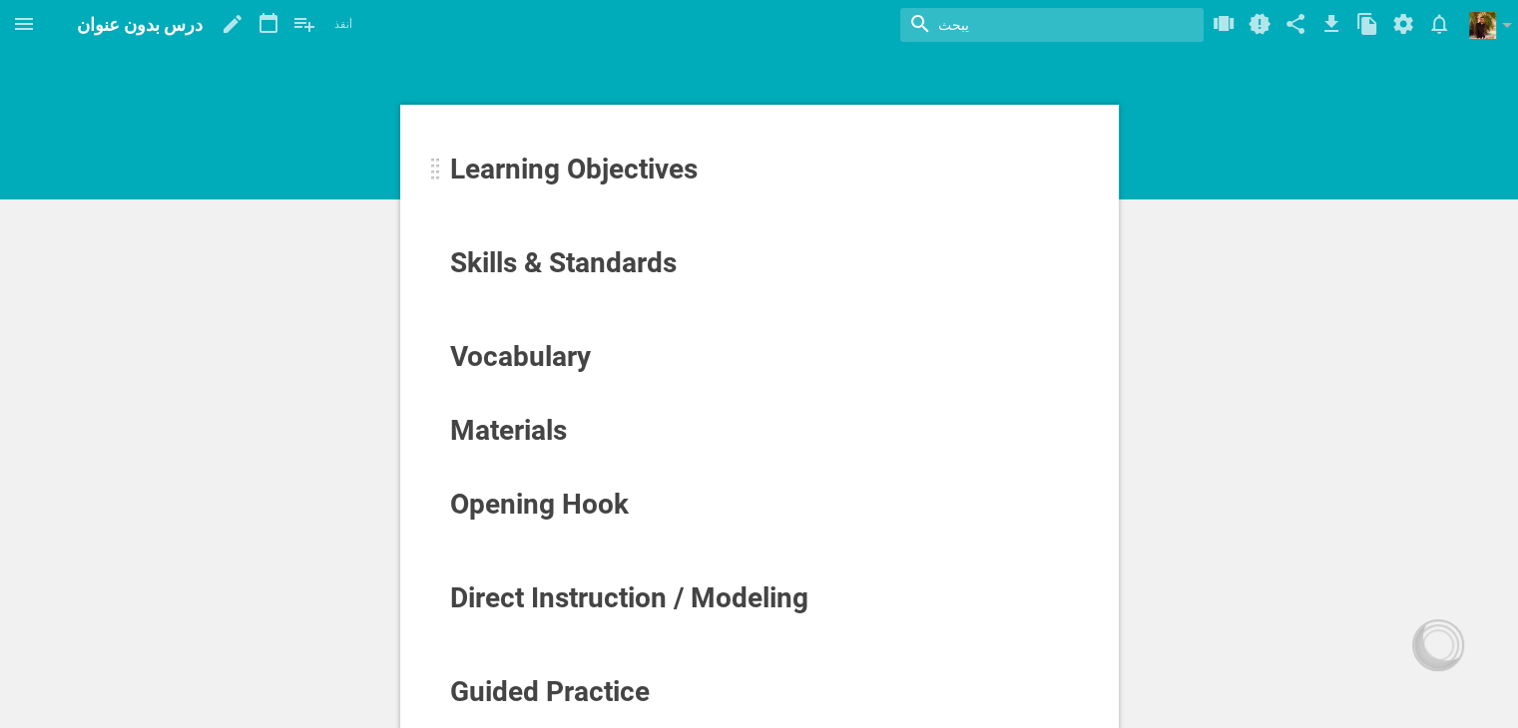
click at [555, 180] on span "Learning Objectives" at bounding box center [573, 169] width 247 height 33
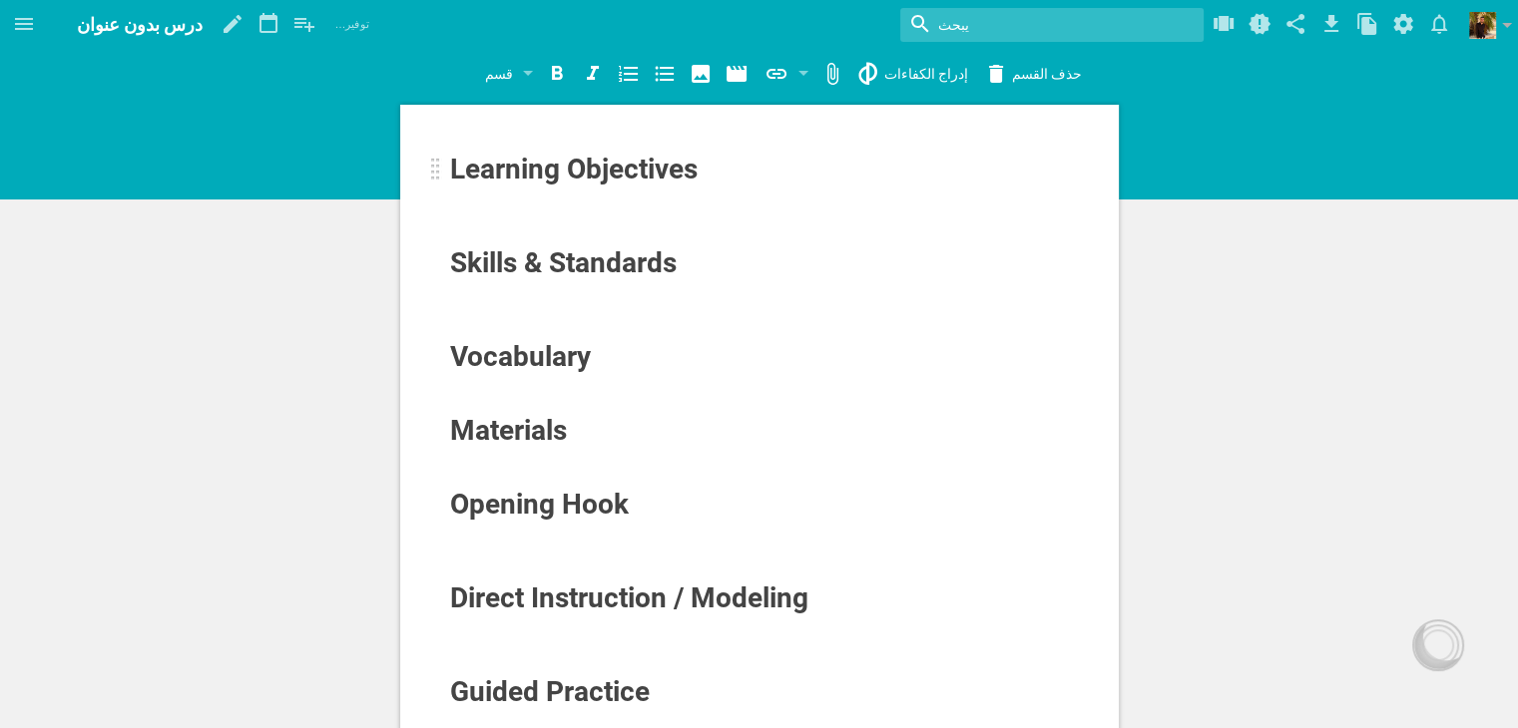
click at [438, 179] on div at bounding box center [436, 170] width 10 height 24
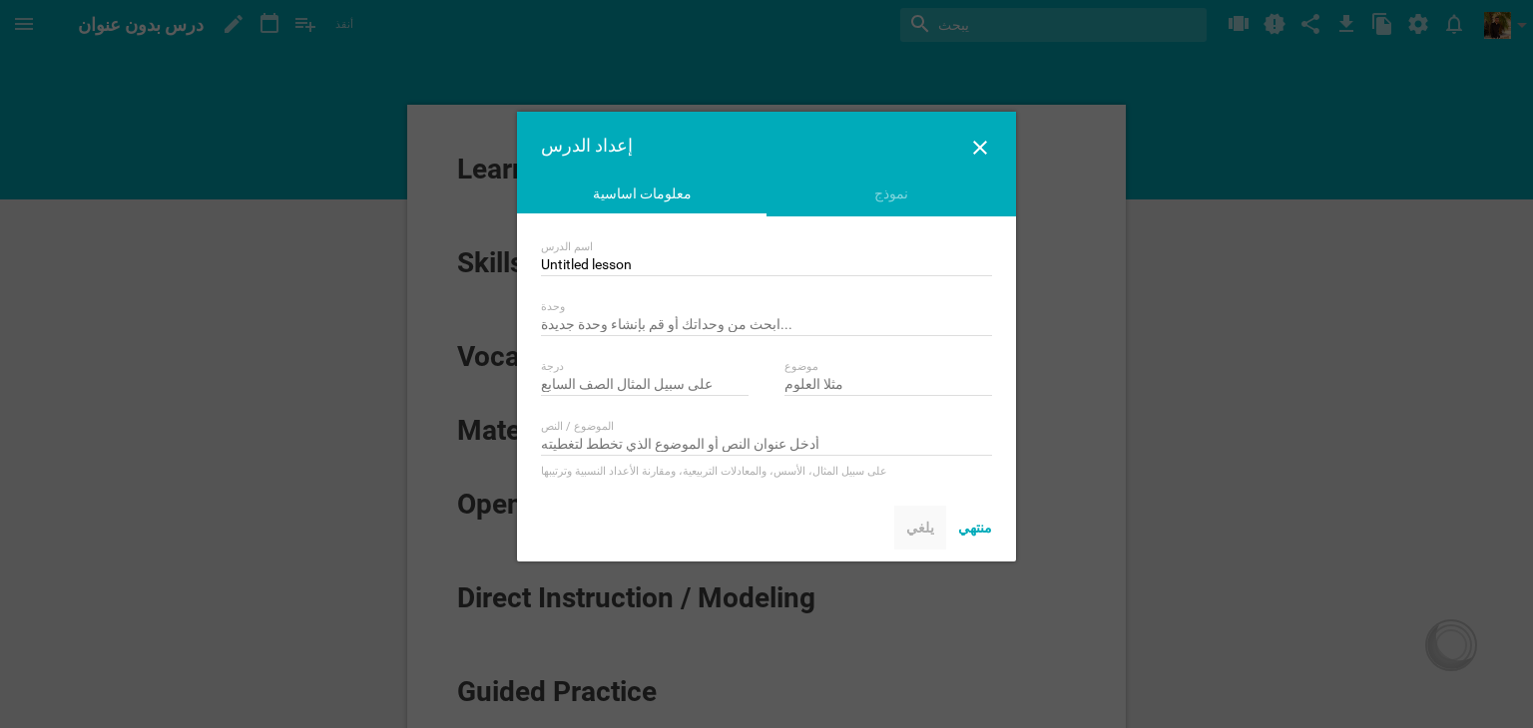
click at [918, 532] on font "يلغي" at bounding box center [920, 528] width 28 height 16
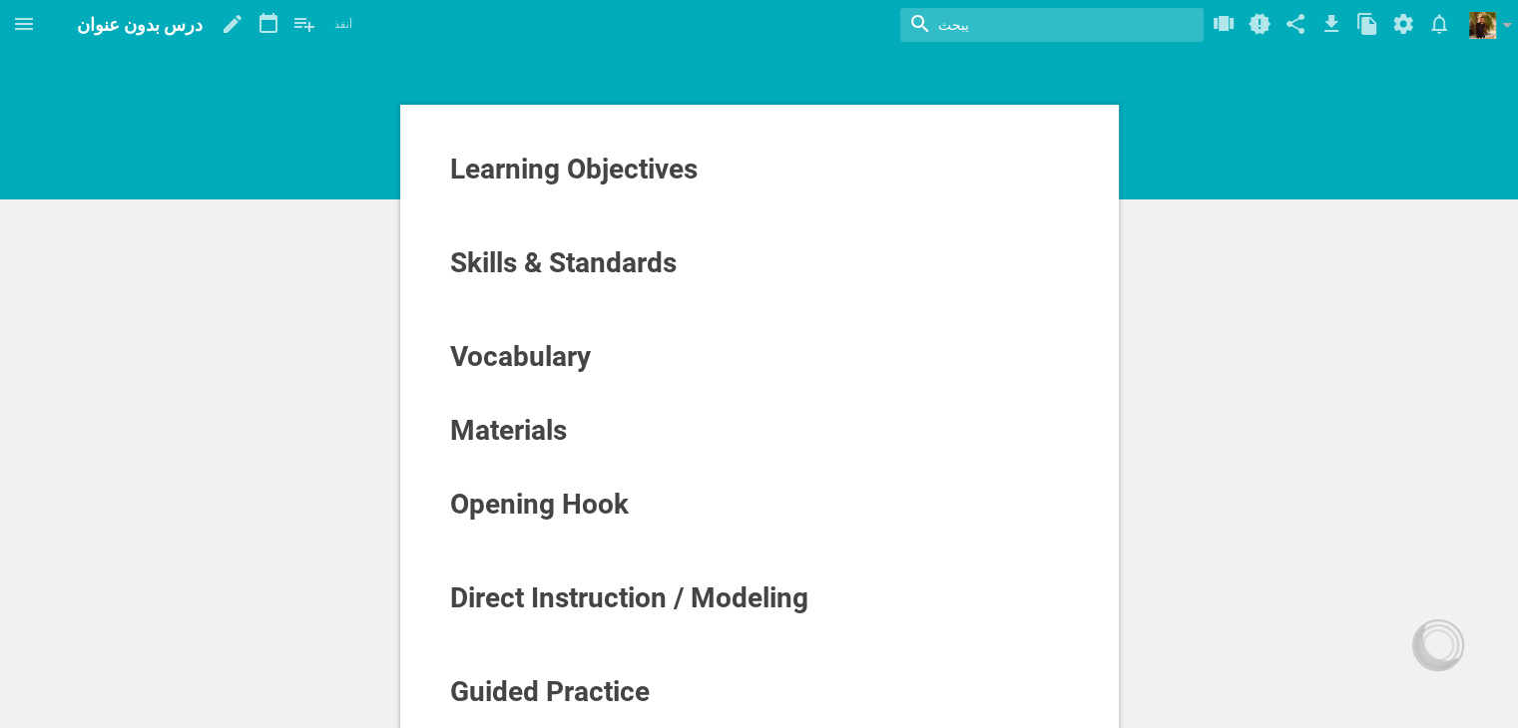
click at [104, 30] on font "درس بدون عنوان" at bounding box center [140, 24] width 126 height 21
click at [32, 20] on icon at bounding box center [24, 24] width 24 height 24
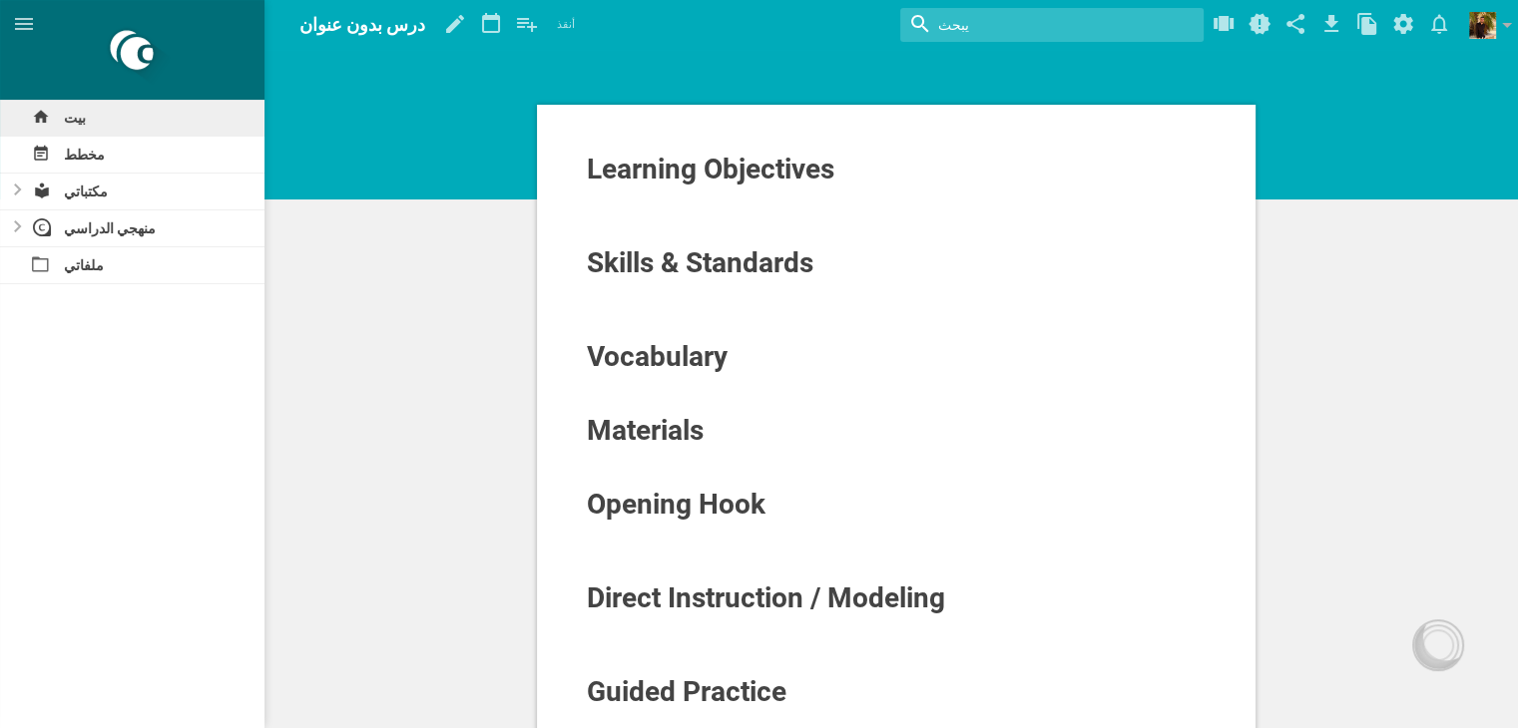
click at [119, 124] on div "بيت" at bounding box center [132, 118] width 264 height 36
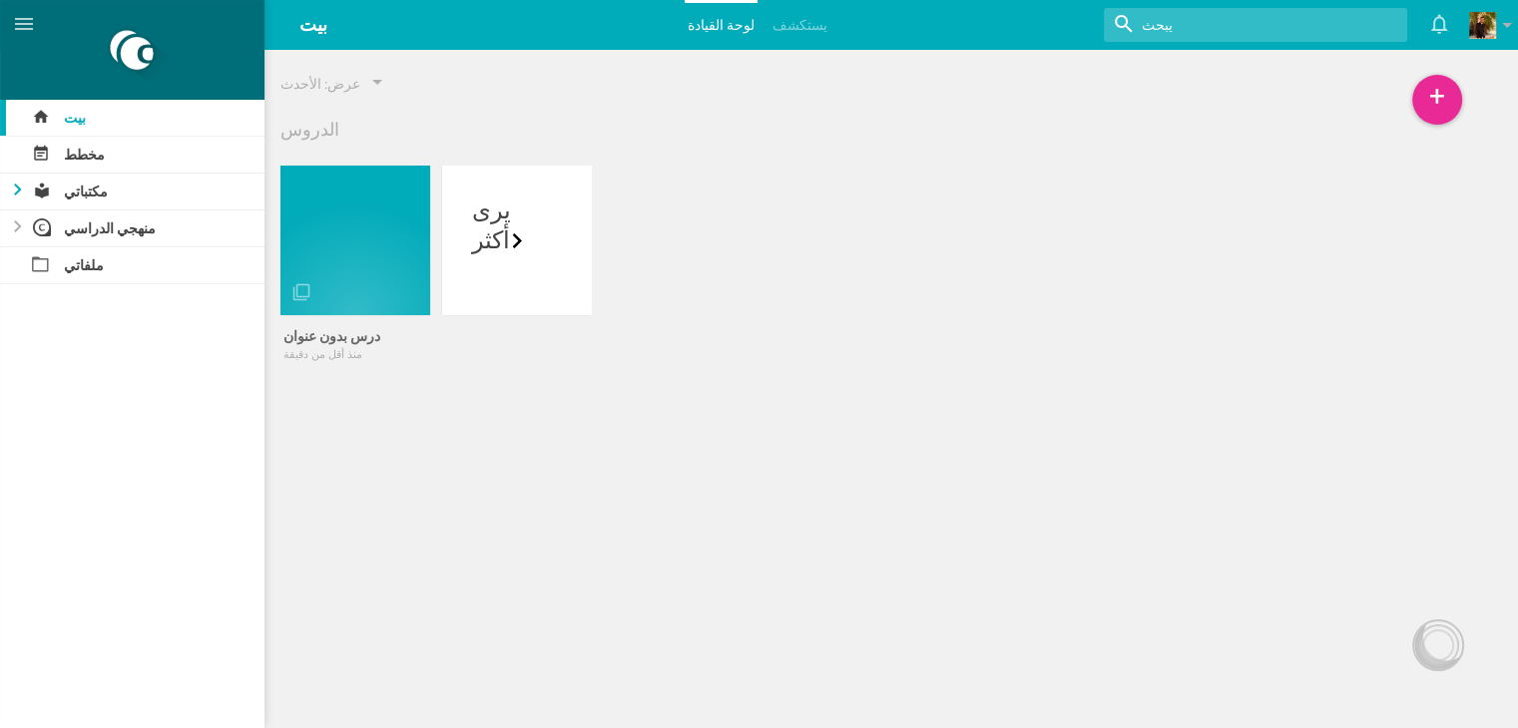
click at [23, 189] on div at bounding box center [12, 192] width 24 height 36
click at [19, 249] on div at bounding box center [12, 264] width 24 height 36
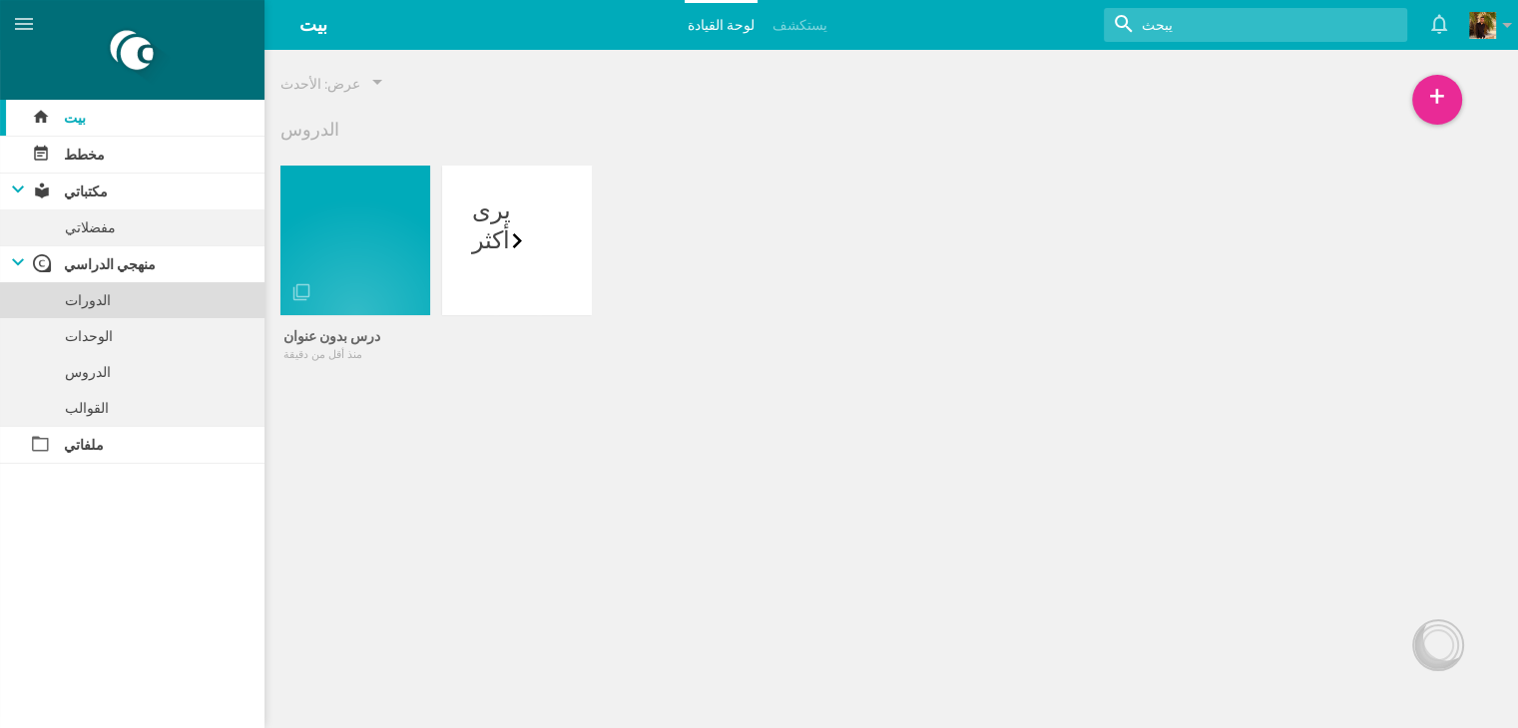
click at [88, 301] on font "الدورات" at bounding box center [88, 300] width 46 height 16
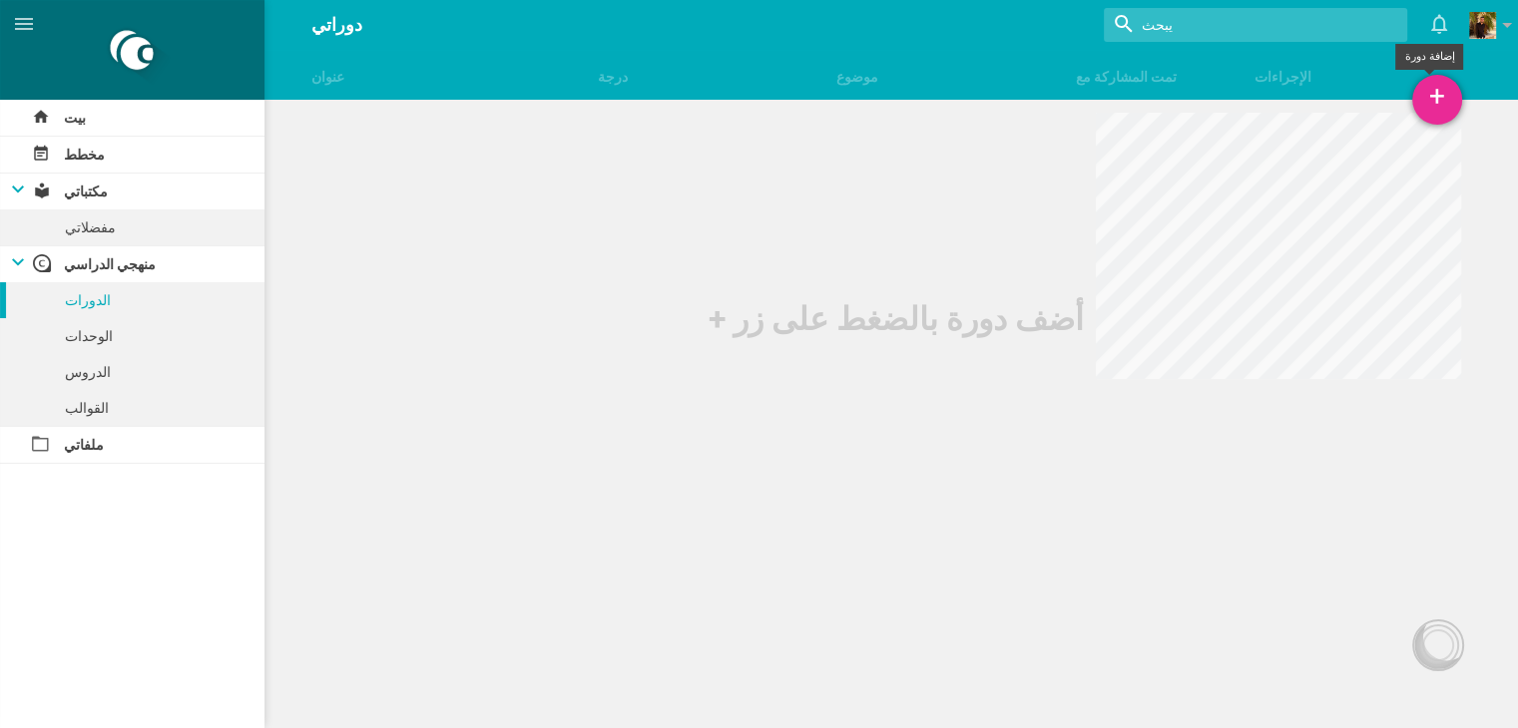
click at [1434, 121] on div "+" at bounding box center [1437, 100] width 50 height 50
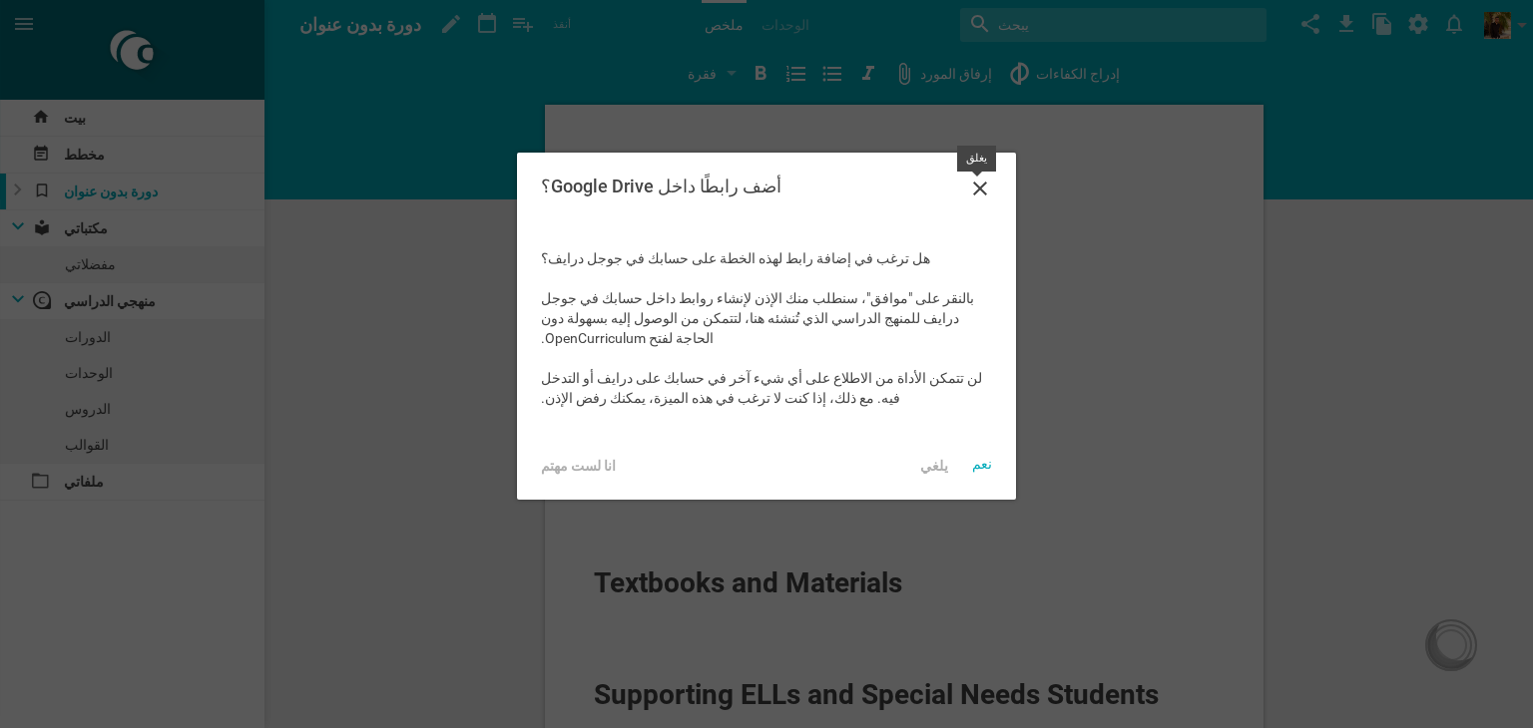
click at [989, 182] on icon at bounding box center [980, 189] width 24 height 24
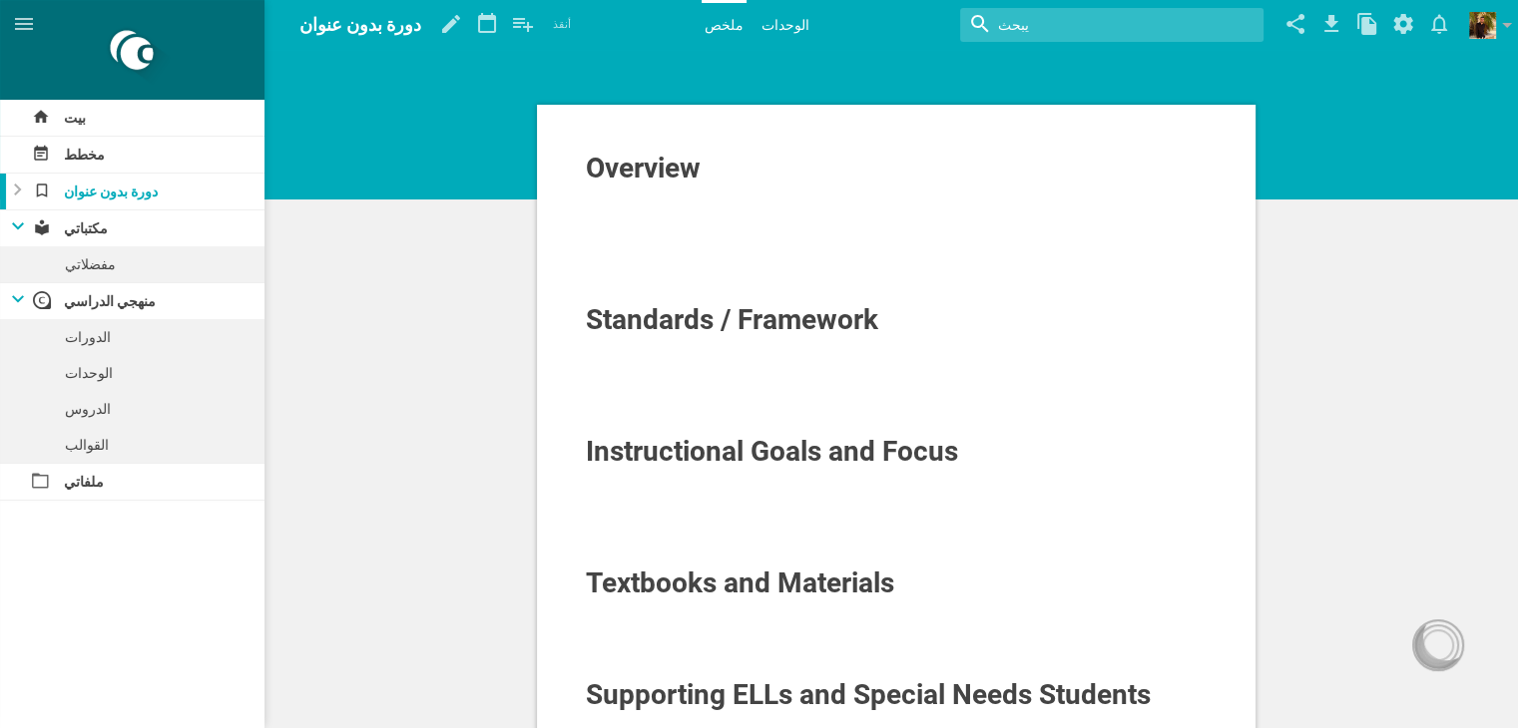
click at [788, 28] on font "الوحدات" at bounding box center [785, 25] width 48 height 16
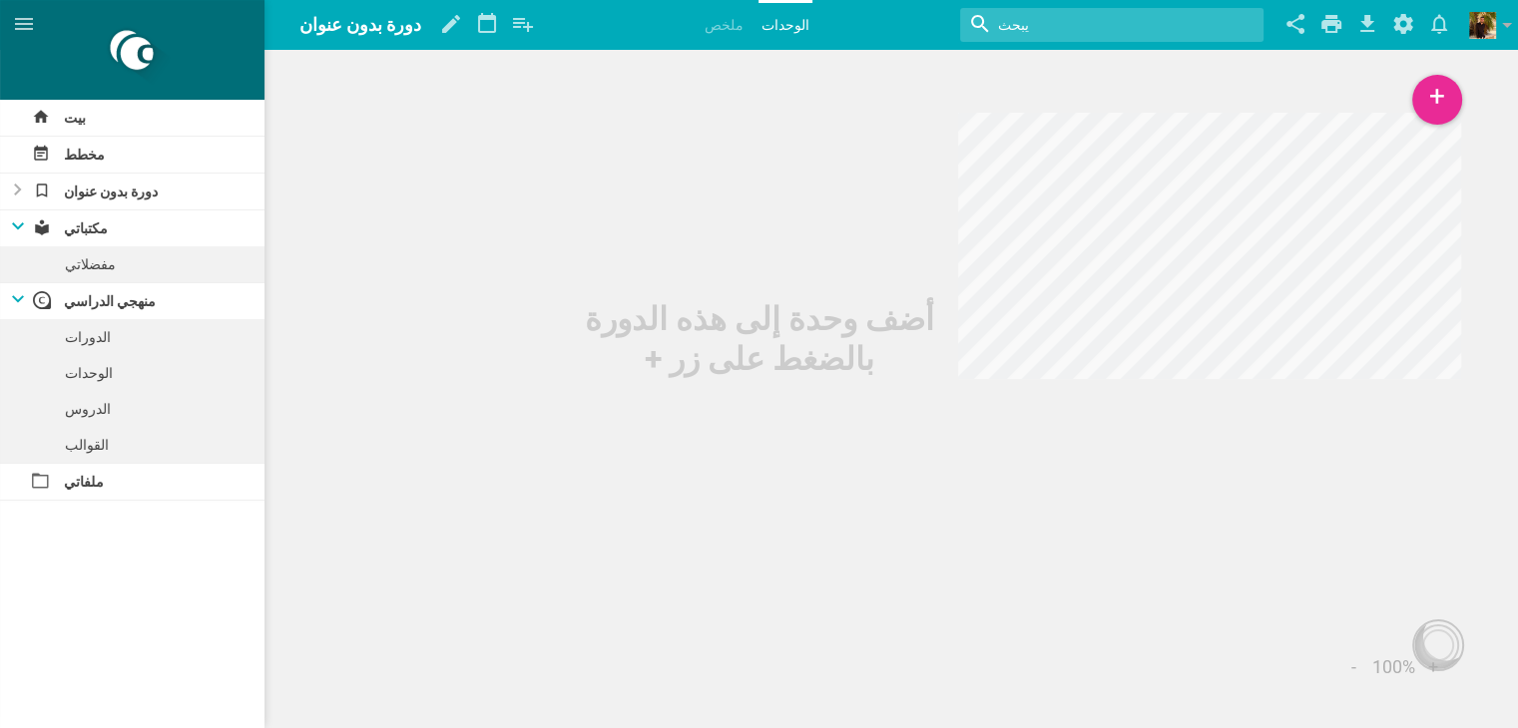
click at [23, 216] on div at bounding box center [12, 229] width 24 height 36
click at [23, 261] on icon at bounding box center [18, 263] width 12 height 8
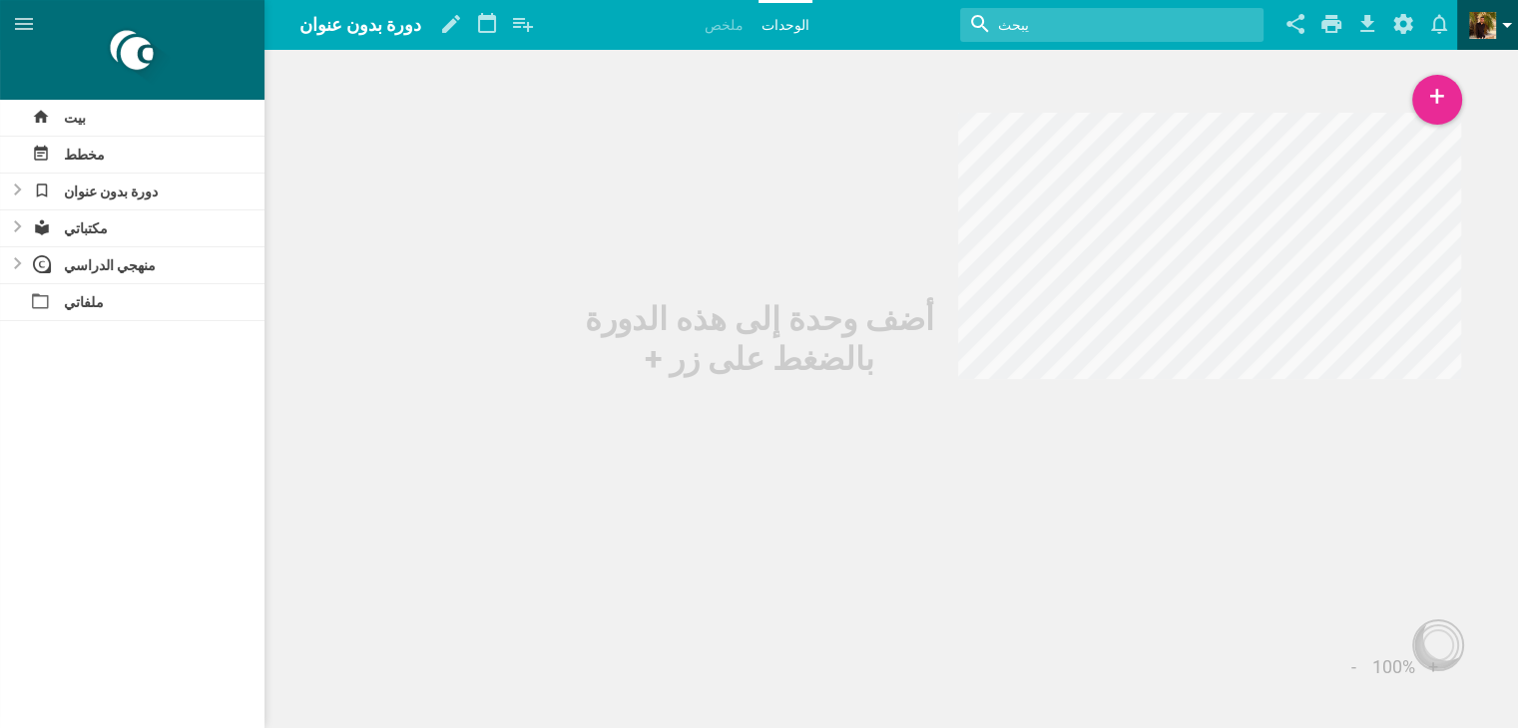
click at [1499, 16] on link at bounding box center [1493, 25] width 49 height 50
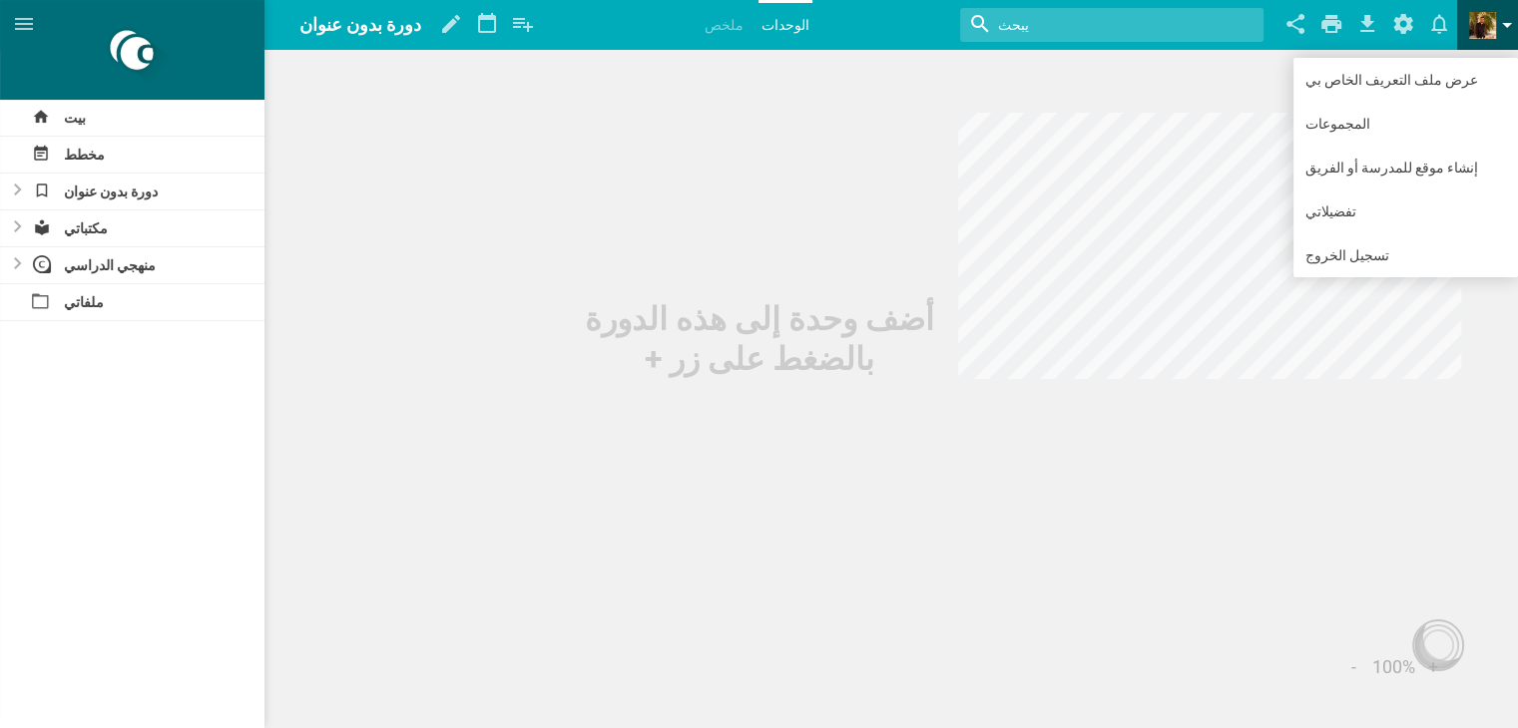
click at [1499, 16] on link at bounding box center [1493, 25] width 49 height 50
